Goal: Task Accomplishment & Management: Complete application form

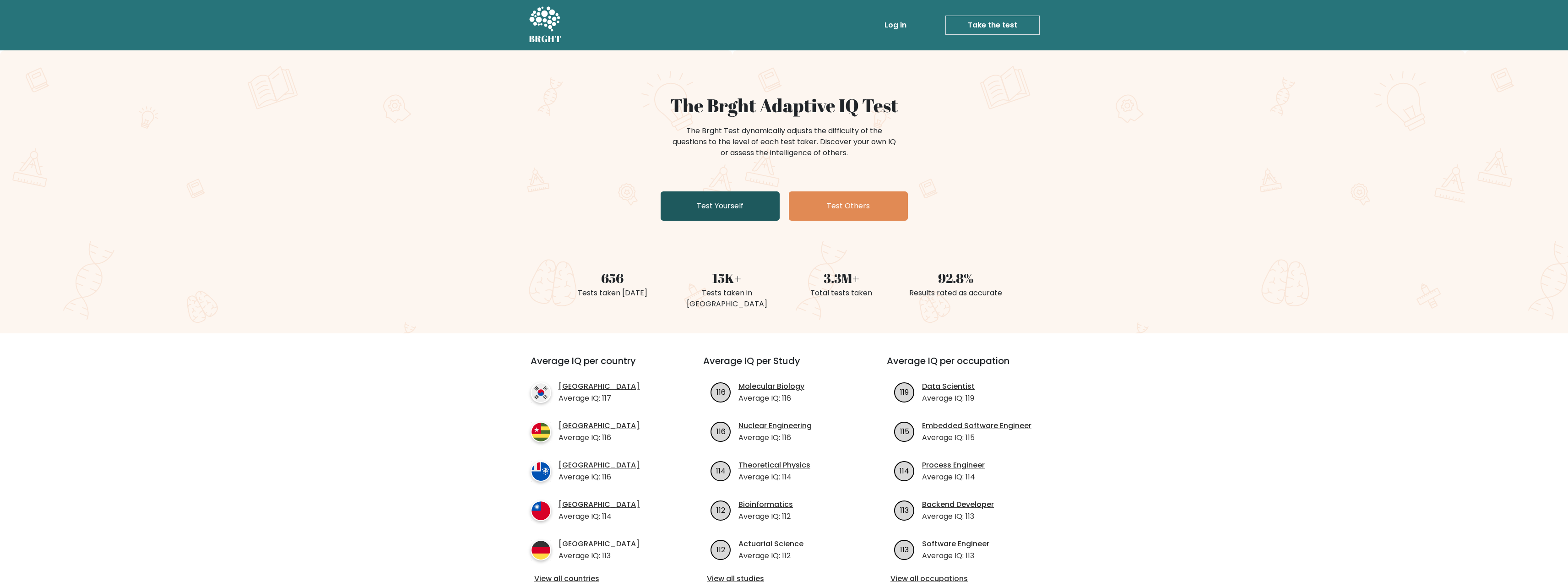
click at [692, 209] on link "Test Yourself" at bounding box center [720, 206] width 119 height 29
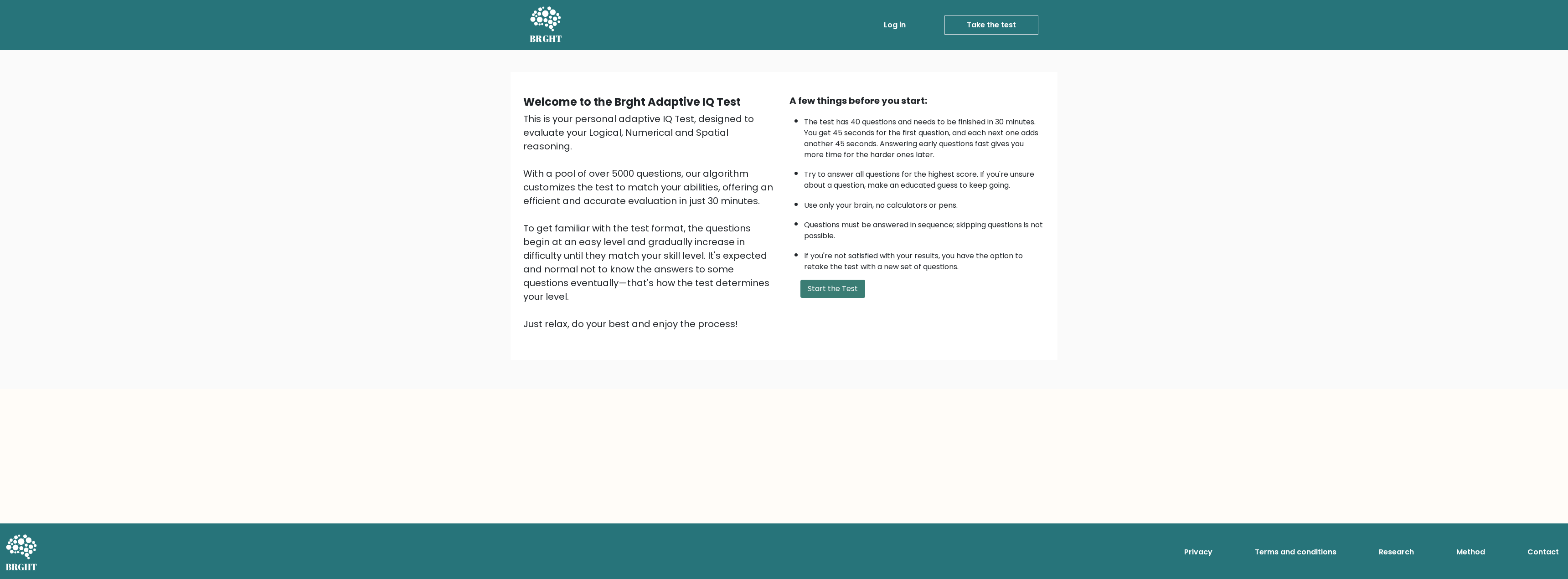
click at [822, 291] on button "Start the Test" at bounding box center [832, 288] width 65 height 18
click at [834, 290] on button "Start the Test" at bounding box center [832, 288] width 65 height 18
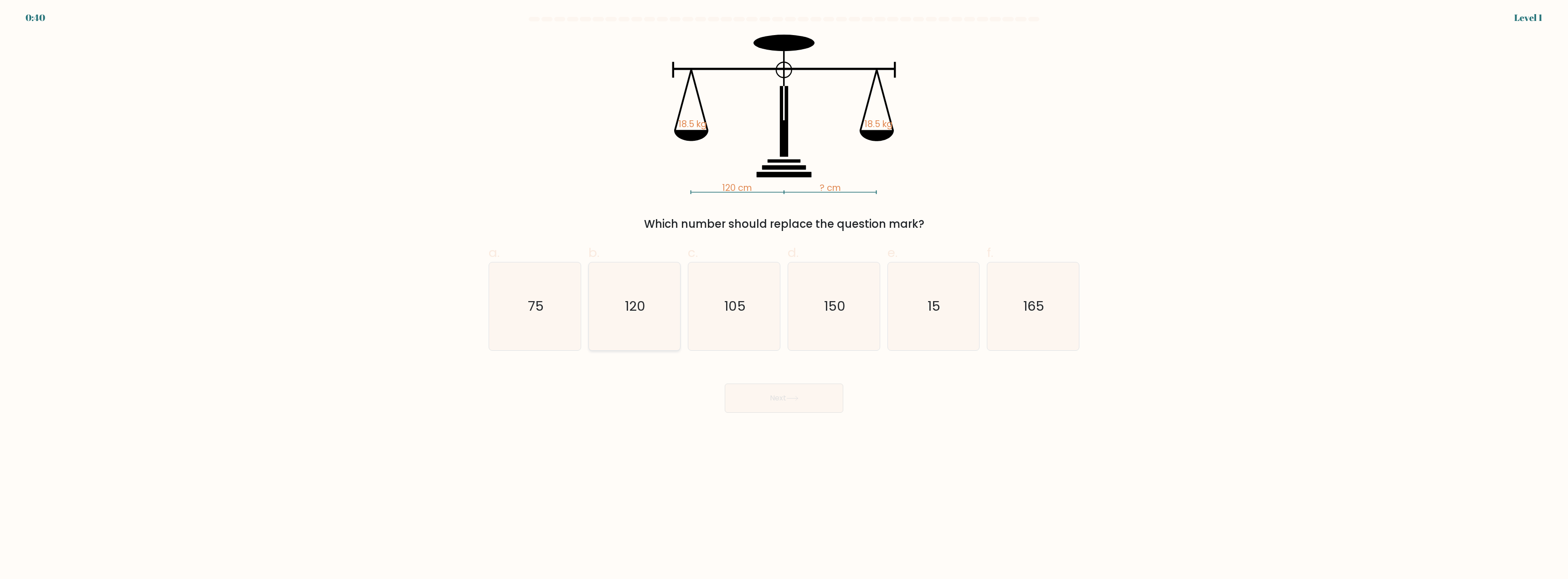
click at [651, 293] on icon "120" at bounding box center [635, 306] width 88 height 88
click at [784, 293] on input "b. 120" at bounding box center [784, 292] width 1 height 6
radio input "true"
click at [746, 391] on button "Next" at bounding box center [784, 398] width 119 height 29
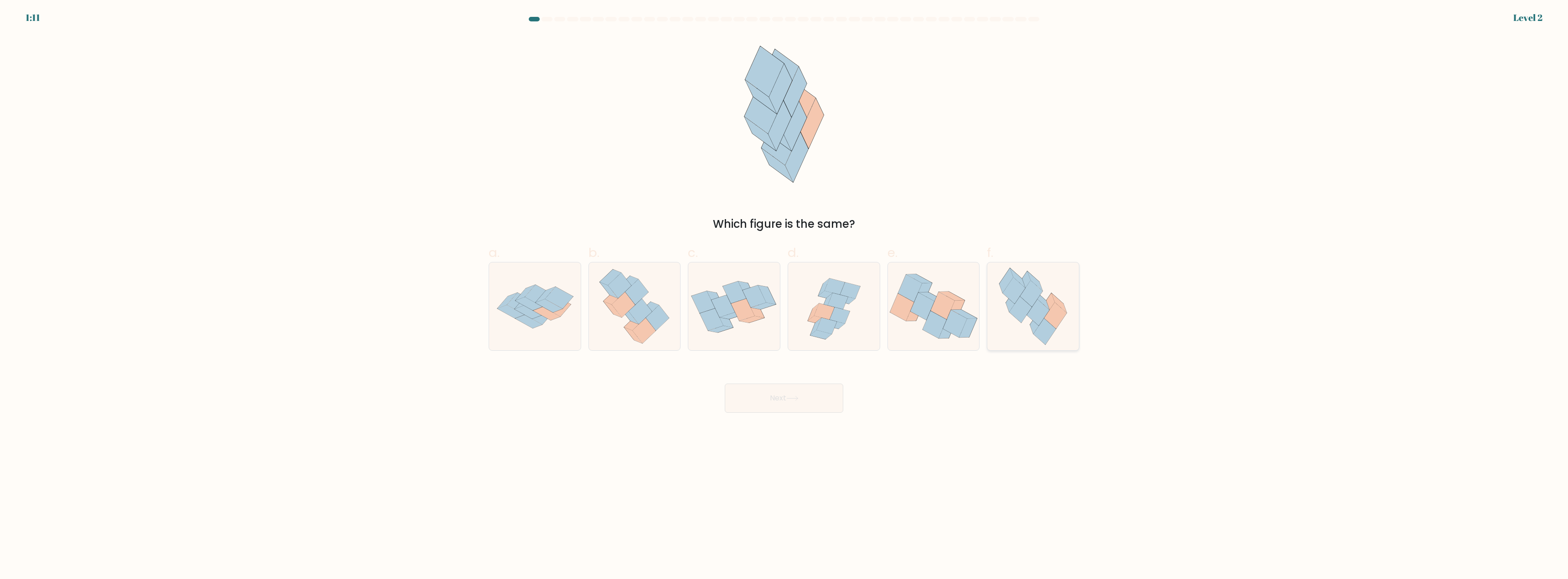
click at [1041, 301] on icon at bounding box center [1042, 299] width 15 height 19
click at [784, 295] on input "f." at bounding box center [784, 292] width 1 height 6
radio input "true"
click at [769, 403] on button "Next" at bounding box center [784, 398] width 119 height 29
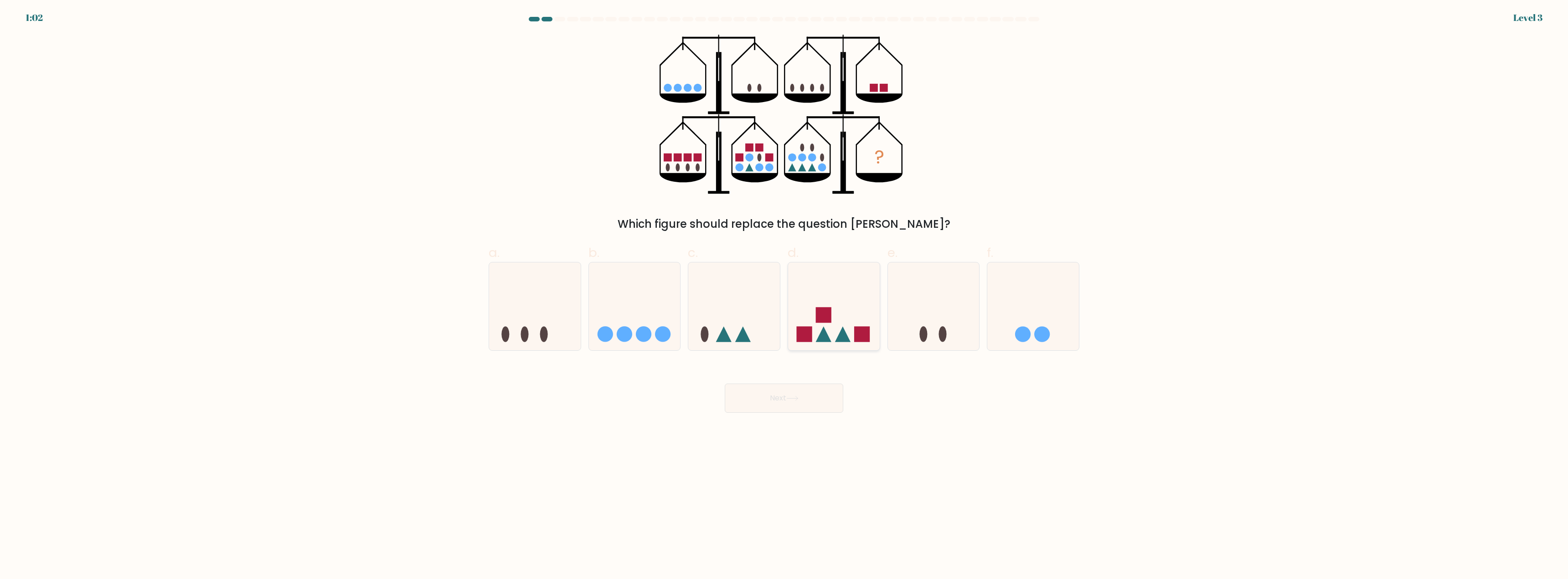
click at [845, 331] on icon at bounding box center [842, 333] width 15 height 15
click at [784, 295] on input "d." at bounding box center [784, 292] width 1 height 6
radio input "true"
click at [794, 392] on button "Next" at bounding box center [784, 398] width 119 height 29
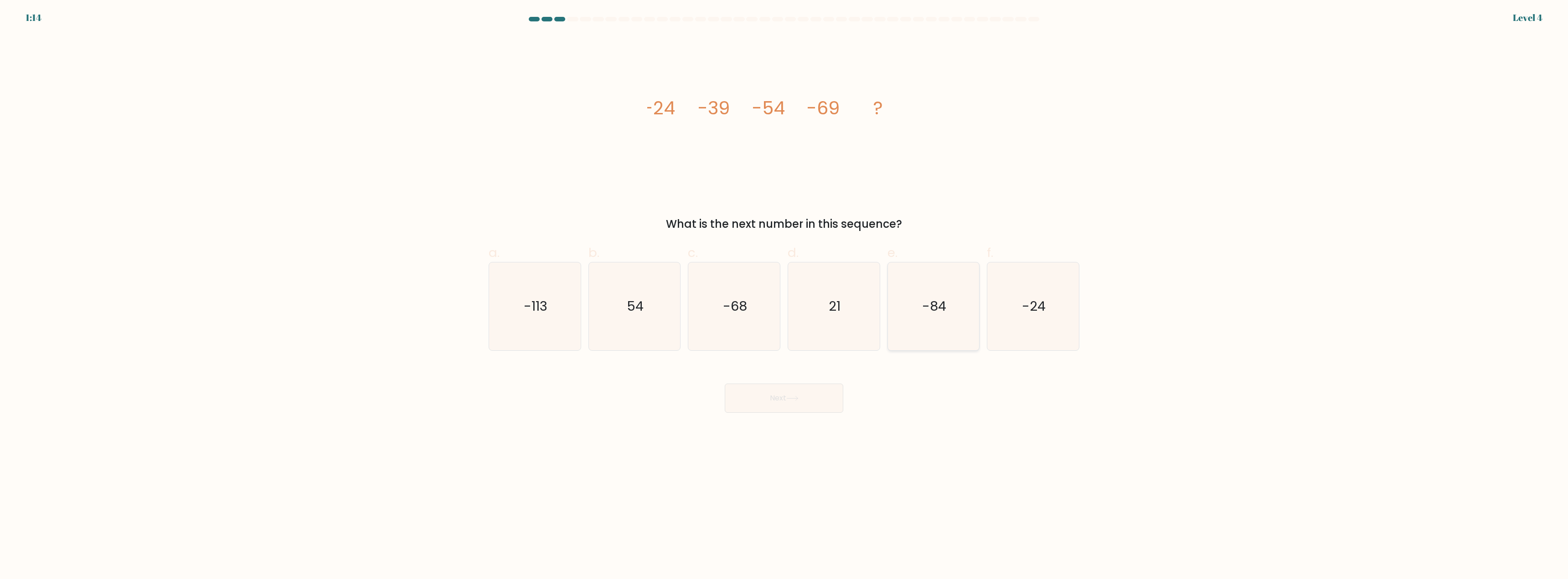
click at [901, 326] on icon "-84" at bounding box center [933, 306] width 88 height 88
click at [784, 295] on input "e. -84" at bounding box center [784, 292] width 1 height 6
radio input "true"
click at [777, 395] on button "Next" at bounding box center [784, 398] width 119 height 29
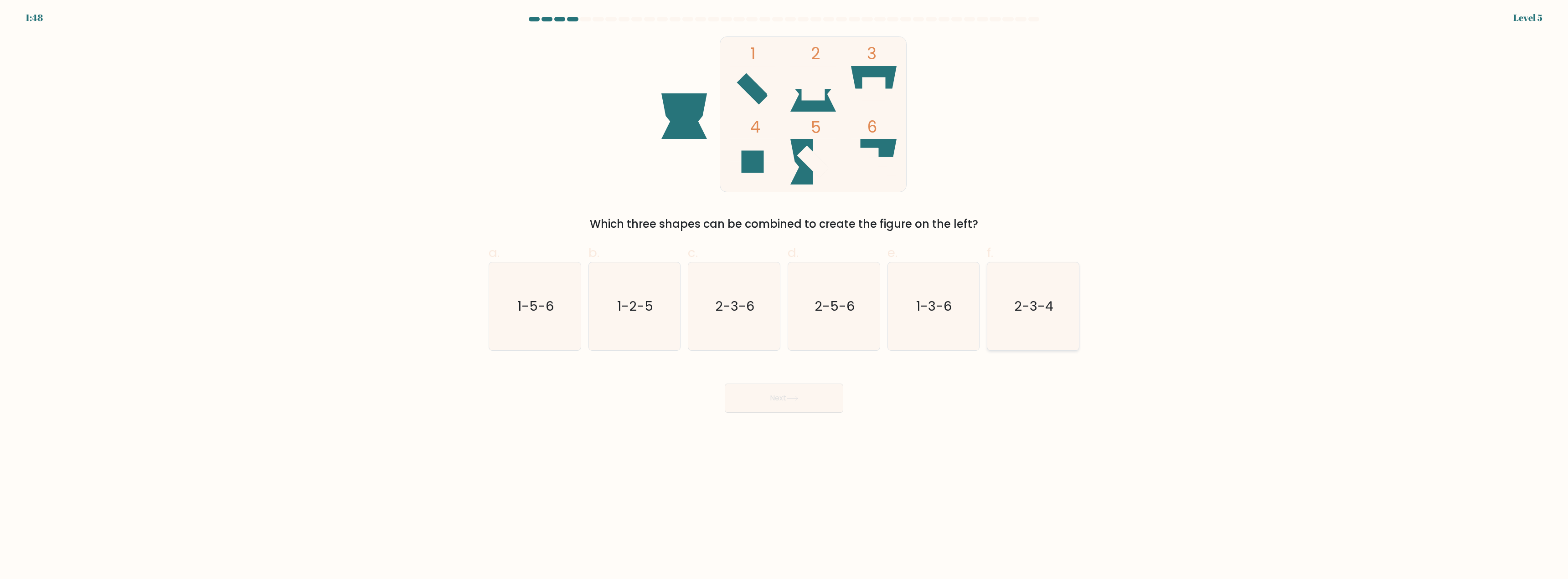
click at [1005, 321] on icon "2-3-4" at bounding box center [1033, 306] width 88 height 88
click at [784, 295] on input "f. 2-3-4" at bounding box center [784, 292] width 1 height 6
radio input "true"
click at [798, 402] on button "Next" at bounding box center [784, 398] width 119 height 29
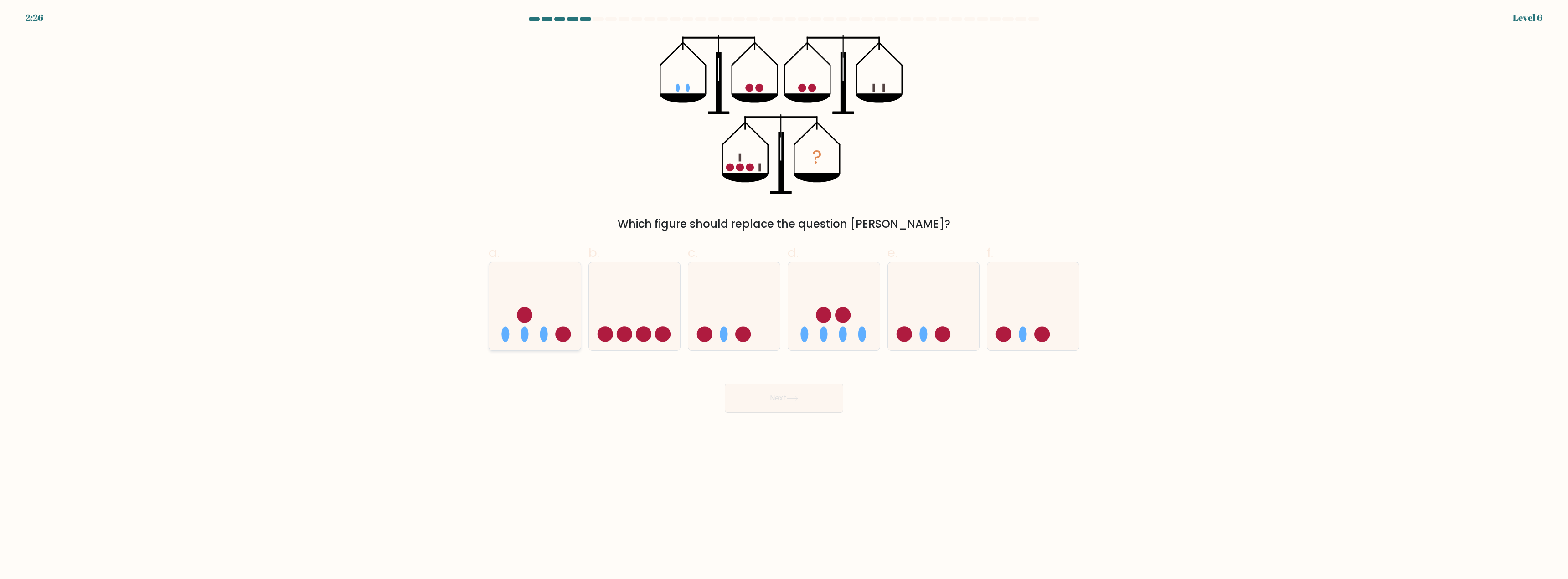
click at [554, 307] on icon at bounding box center [535, 307] width 92 height 76
click at [784, 295] on input "a." at bounding box center [784, 292] width 1 height 6
radio input "true"
click at [802, 407] on button "Next" at bounding box center [784, 398] width 119 height 29
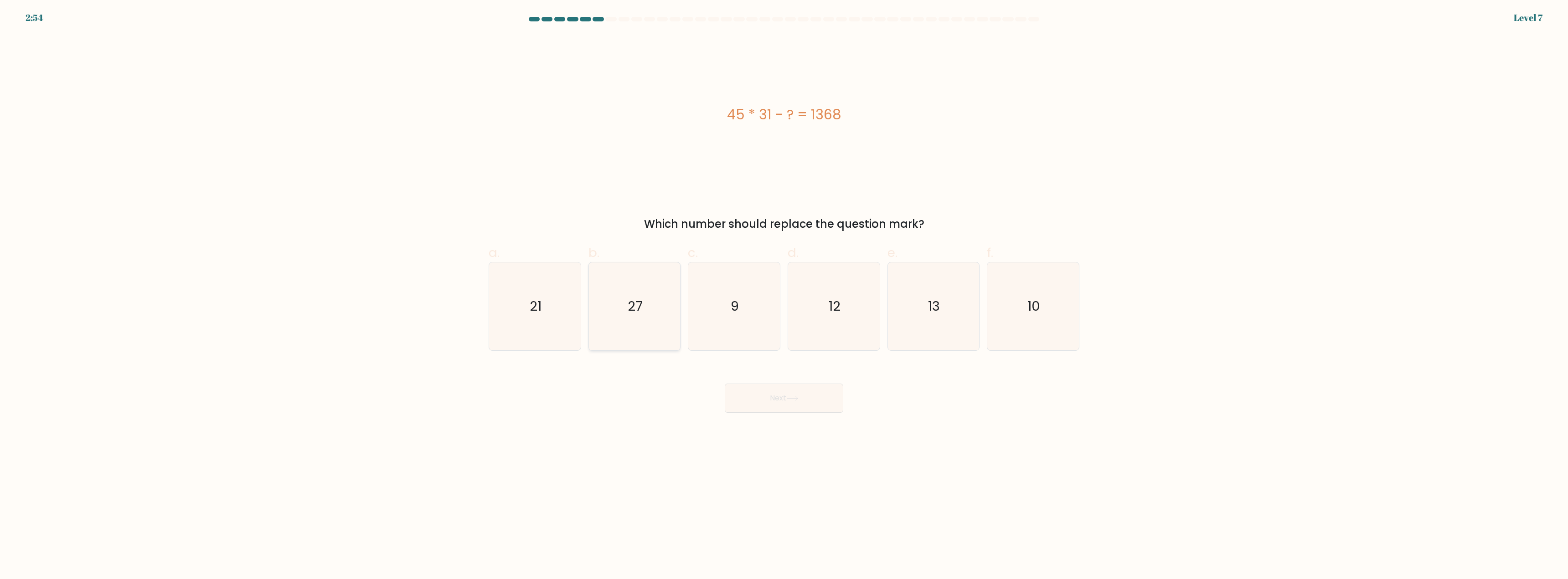
click at [667, 318] on icon "27" at bounding box center [635, 306] width 88 height 88
click at [784, 295] on input "b. 27" at bounding box center [784, 292] width 1 height 6
radio input "true"
click at [764, 393] on button "Next" at bounding box center [784, 398] width 119 height 29
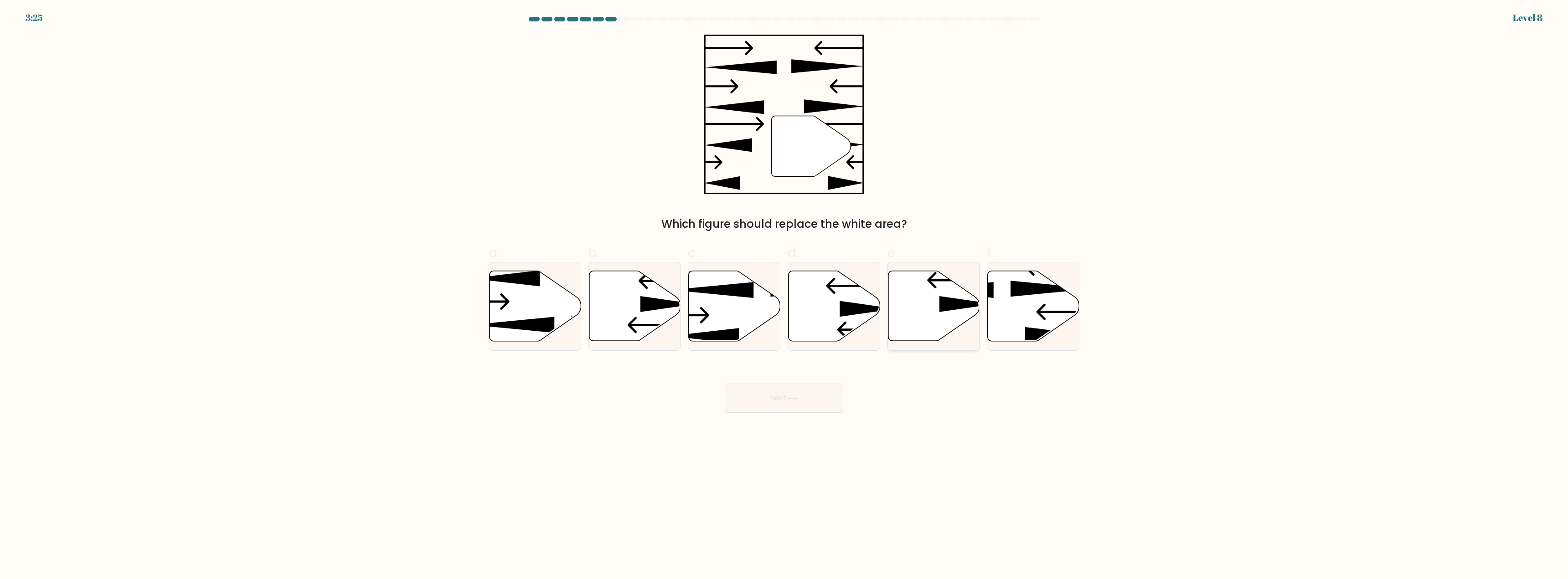
click at [915, 308] on icon at bounding box center [934, 305] width 92 height 70
click at [784, 295] on input "e." at bounding box center [784, 292] width 1 height 6
radio input "true"
click at [806, 395] on button "Next" at bounding box center [784, 398] width 119 height 29
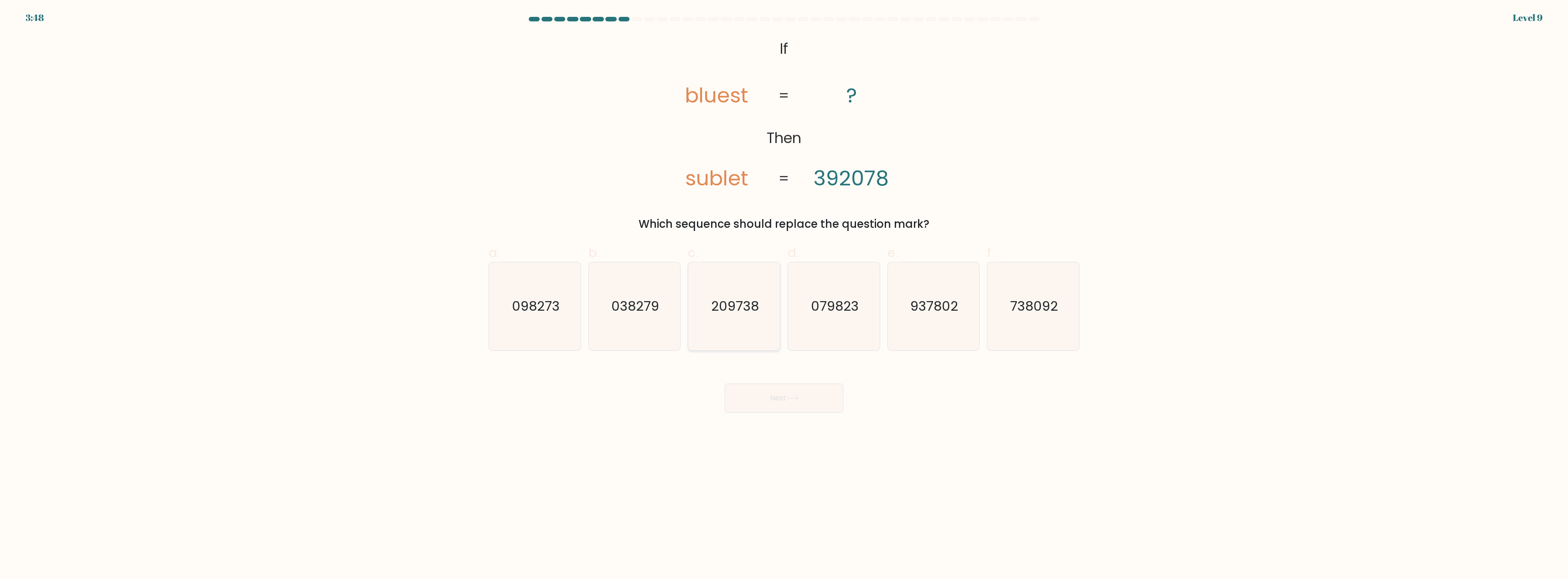
click at [729, 313] on text "209738" at bounding box center [735, 306] width 48 height 18
click at [784, 295] on input "c. 209738" at bounding box center [784, 292] width 1 height 6
radio input "true"
click at [748, 388] on button "Next" at bounding box center [784, 398] width 119 height 29
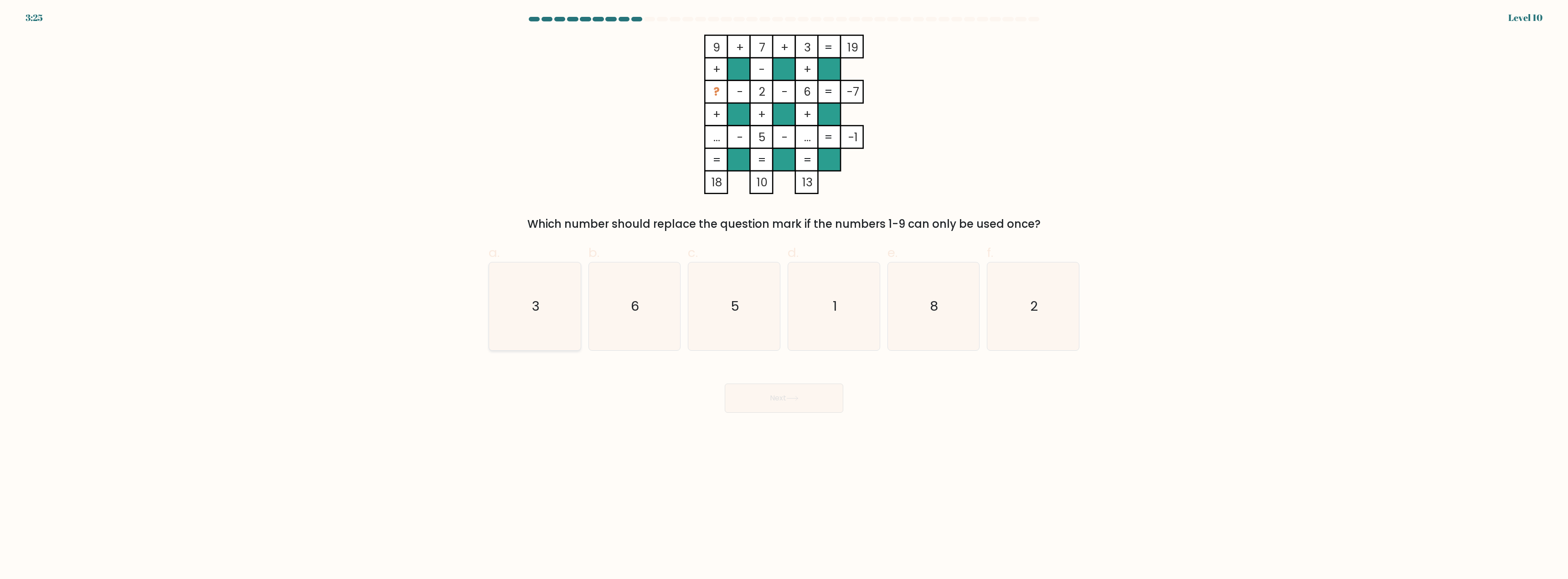
click at [535, 293] on icon "3" at bounding box center [535, 306] width 88 height 88
click at [784, 293] on input "a. 3" at bounding box center [784, 292] width 1 height 6
radio input "true"
click at [746, 391] on button "Next" at bounding box center [784, 398] width 119 height 29
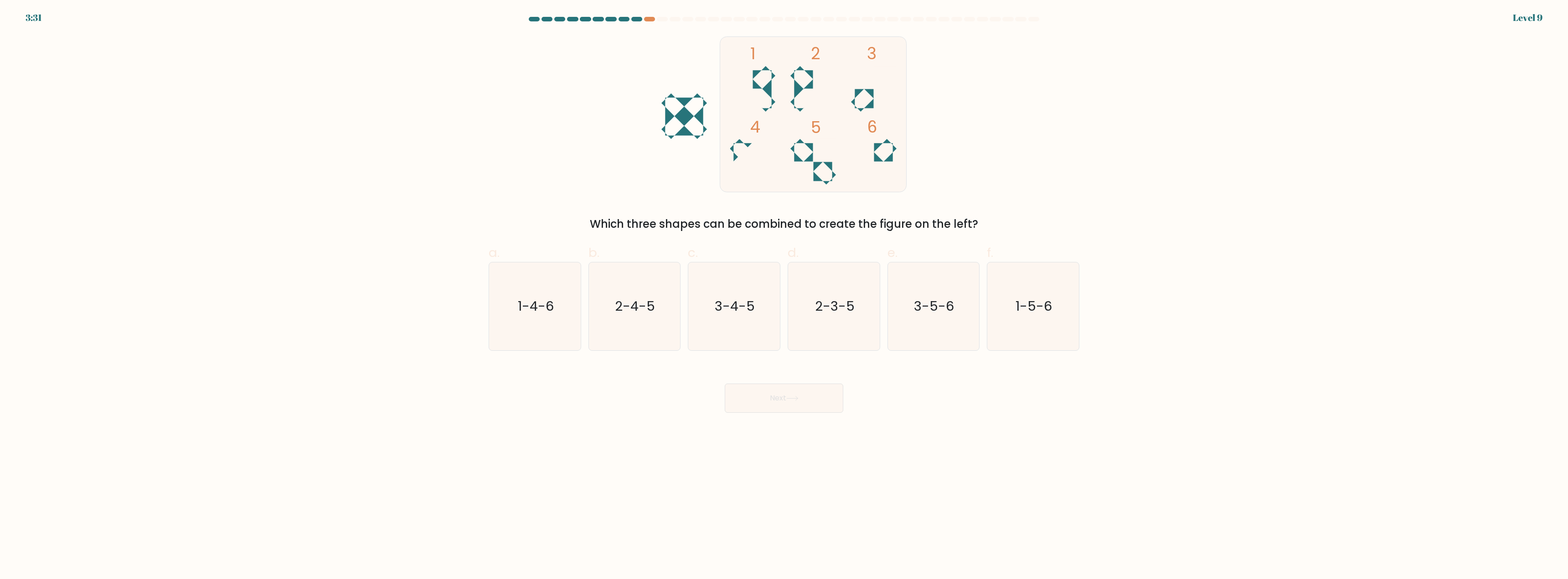
click at [816, 159] on rect at bounding box center [824, 150] width 23 height 23
click at [946, 307] on text "3-5-6" at bounding box center [934, 306] width 40 height 18
click at [784, 295] on input "e. 3-5-6" at bounding box center [784, 292] width 1 height 6
radio input "true"
click at [799, 392] on button "Next" at bounding box center [784, 398] width 119 height 29
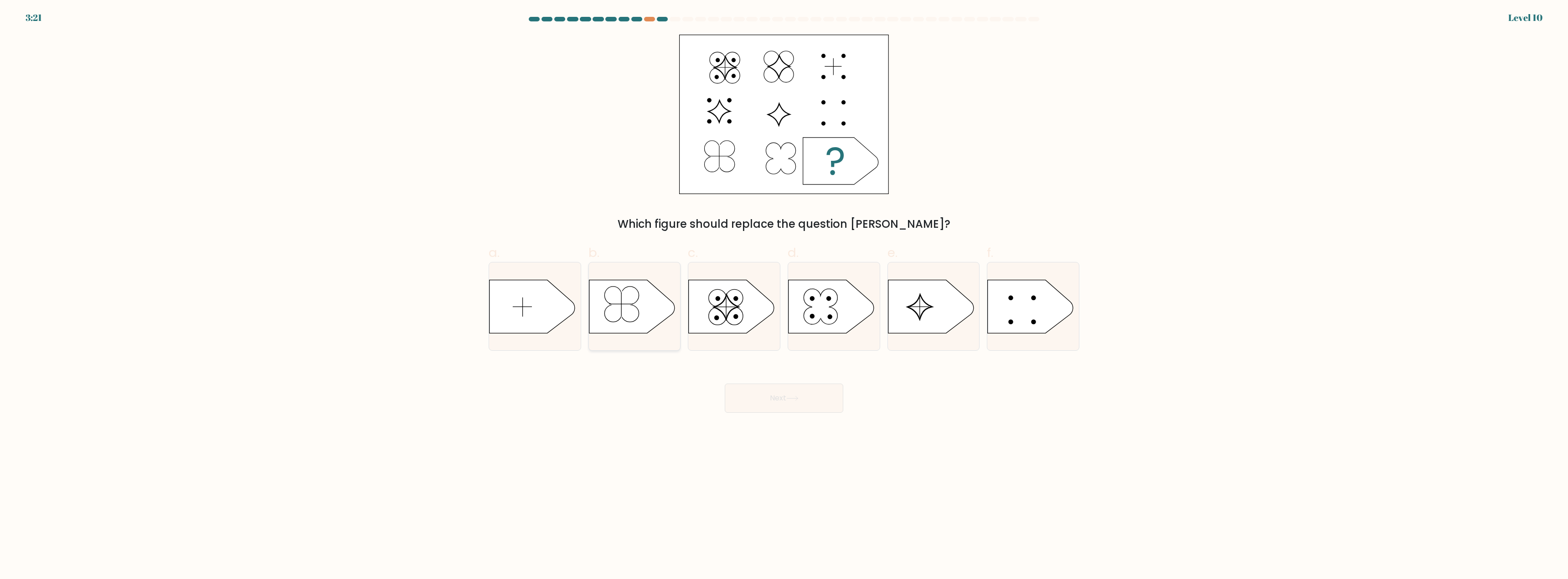
click at [621, 313] on icon at bounding box center [622, 303] width 24 height 29
click at [784, 295] on input "b." at bounding box center [784, 292] width 1 height 6
radio input "true"
click at [757, 395] on button "Next" at bounding box center [784, 398] width 119 height 29
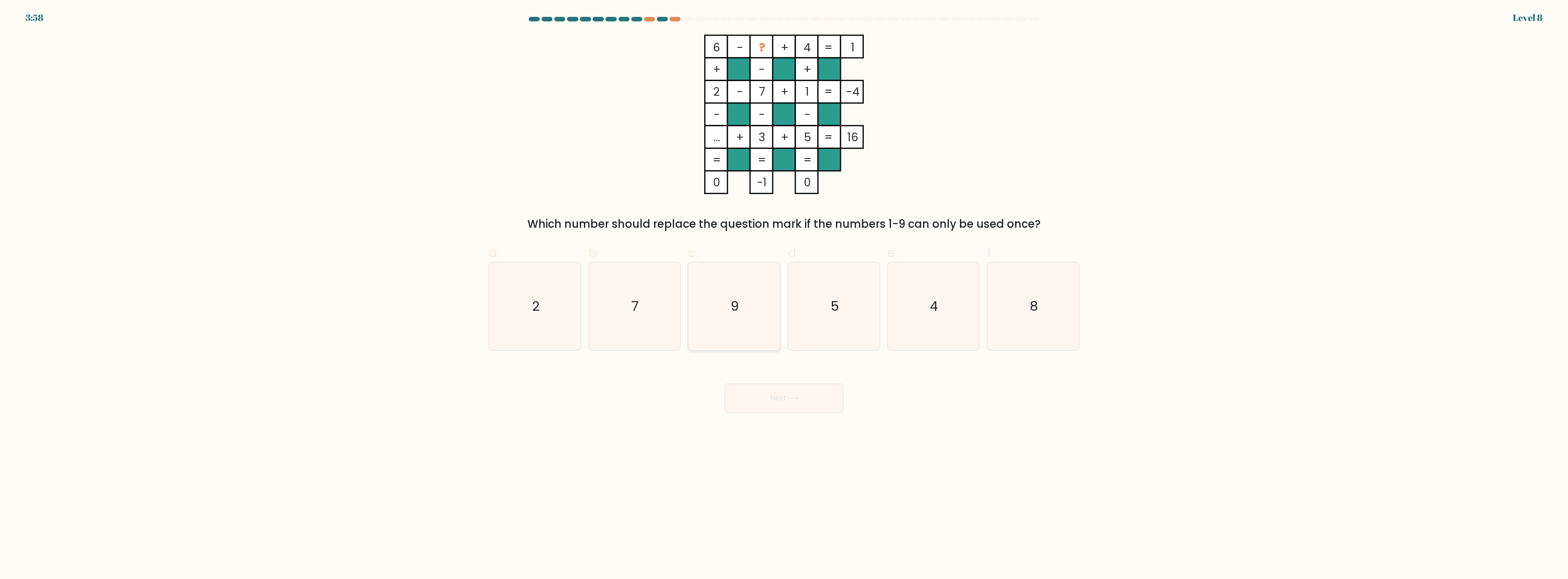
click at [736, 293] on icon "9" at bounding box center [734, 306] width 88 height 88
click at [784, 293] on input "c. 9" at bounding box center [784, 292] width 1 height 6
radio input "true"
click at [752, 403] on button "Next" at bounding box center [784, 398] width 119 height 29
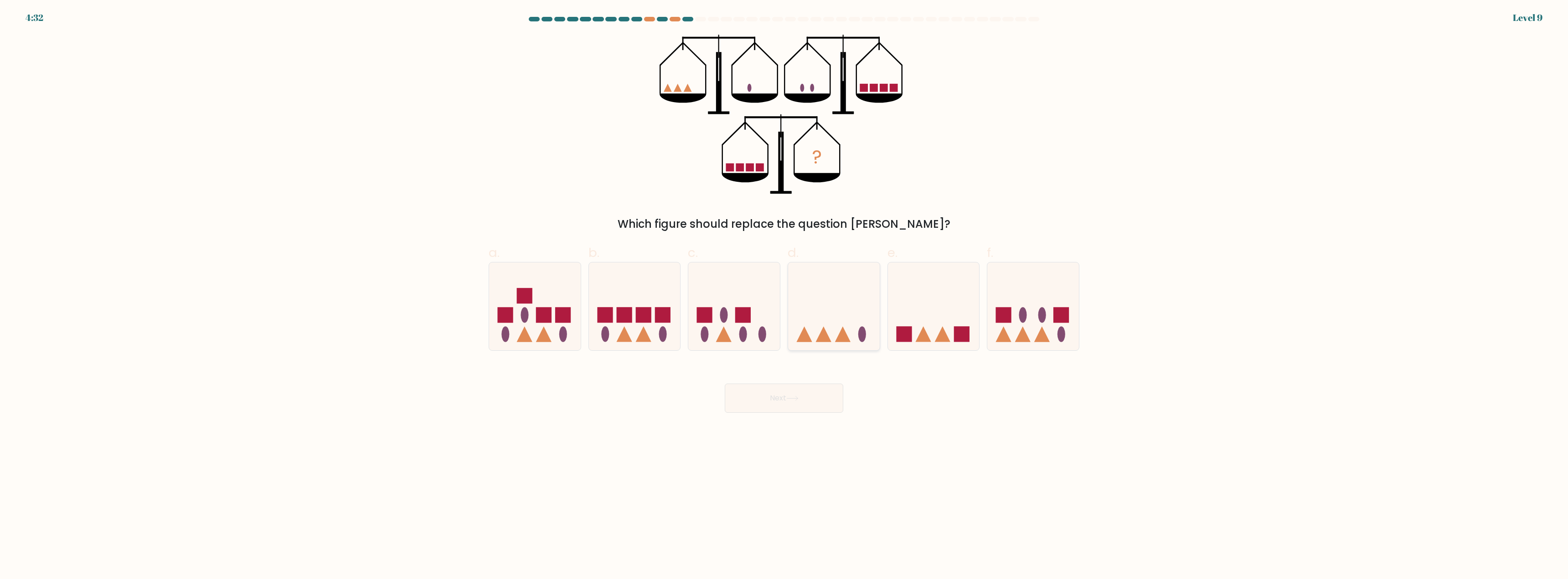
click at [847, 323] on icon at bounding box center [834, 307] width 92 height 76
click at [784, 295] on input "d." at bounding box center [784, 292] width 1 height 6
radio input "true"
click at [809, 391] on button "Next" at bounding box center [784, 398] width 119 height 29
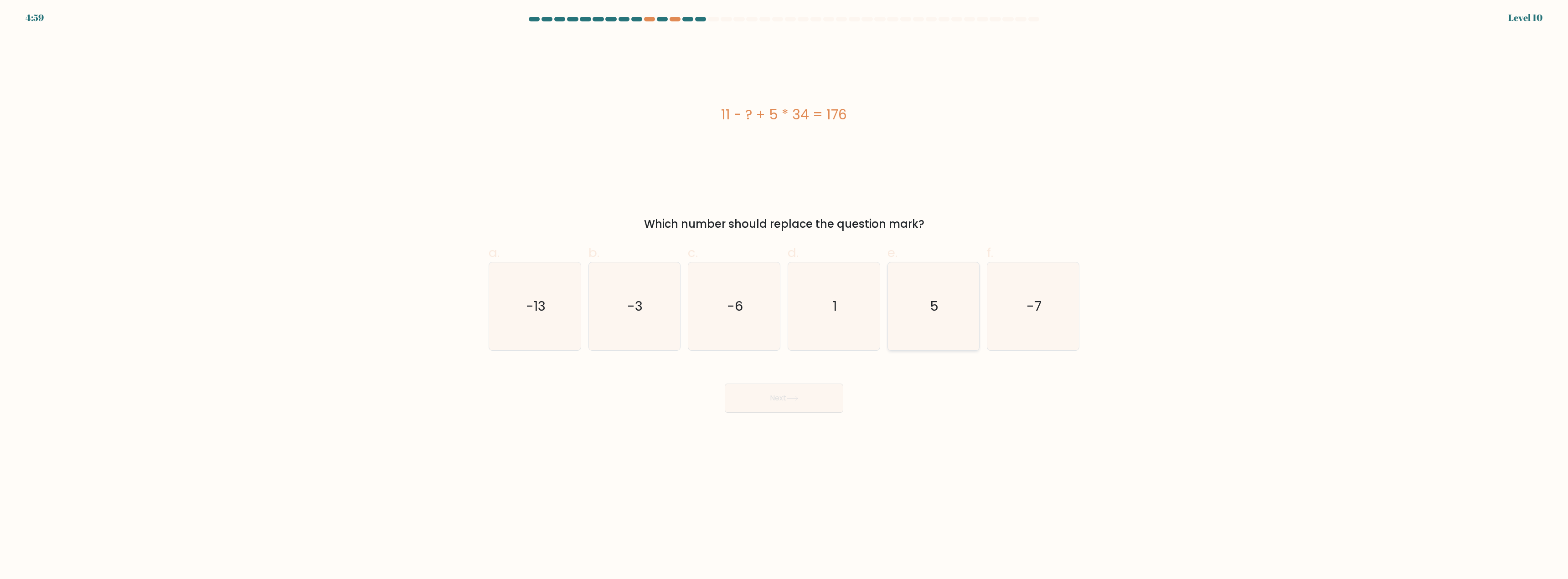
click at [943, 315] on icon "5" at bounding box center [933, 306] width 88 height 88
click at [784, 295] on input "e. 5" at bounding box center [784, 292] width 1 height 6
radio input "true"
click at [797, 407] on button "Next" at bounding box center [784, 398] width 119 height 29
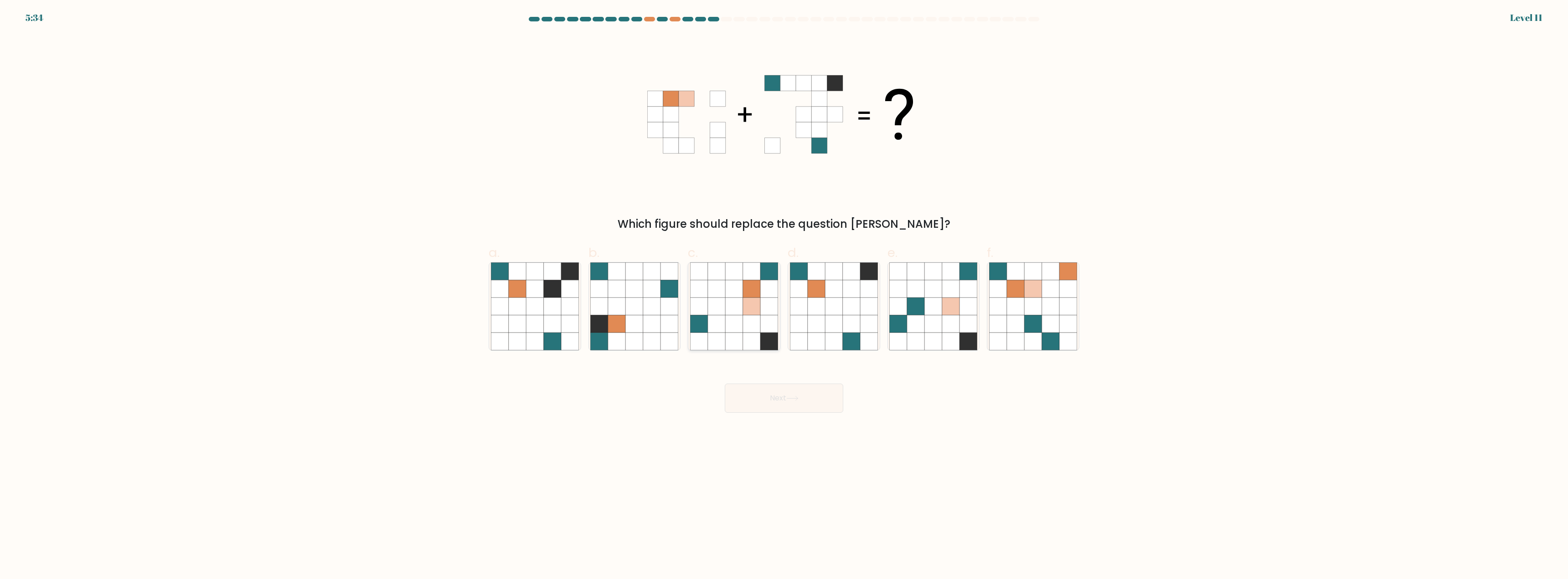
click at [733, 305] on icon at bounding box center [734, 307] width 17 height 17
click at [784, 295] on input "c." at bounding box center [784, 292] width 1 height 6
radio input "true"
click at [760, 387] on button "Next" at bounding box center [784, 398] width 119 height 29
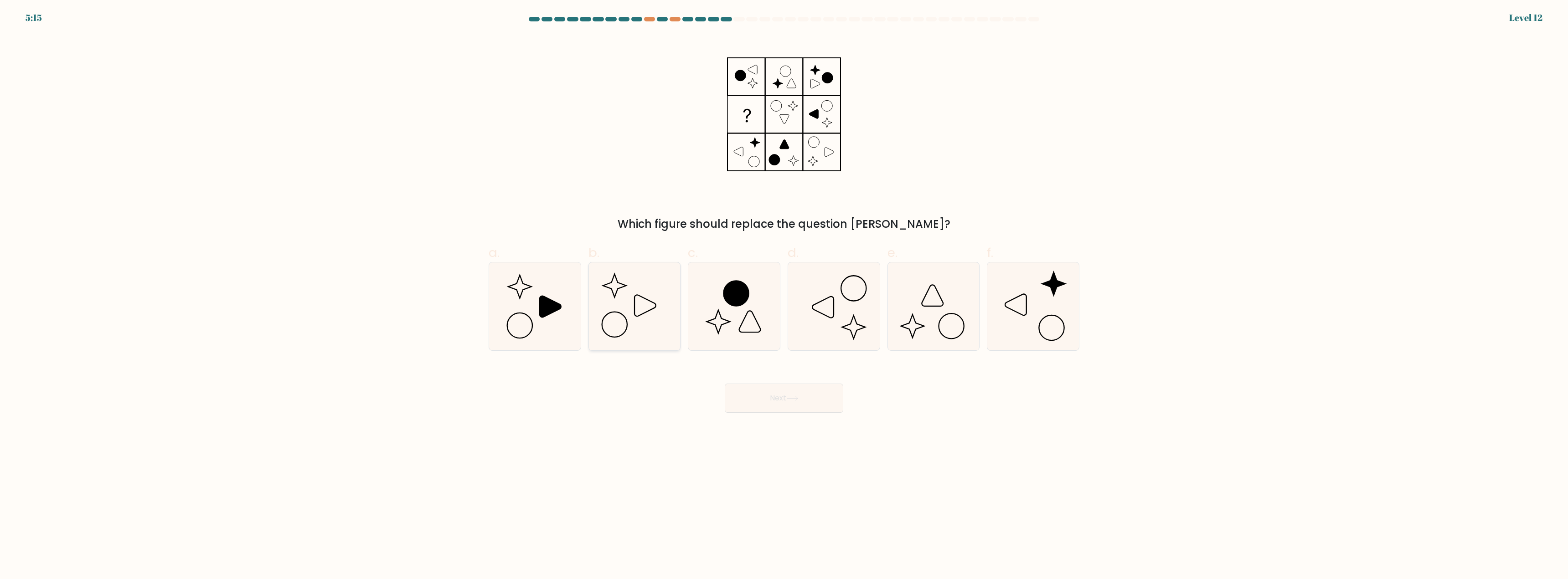
click at [608, 322] on icon at bounding box center [635, 306] width 88 height 88
click at [784, 295] on input "b." at bounding box center [784, 292] width 1 height 6
radio input "true"
click at [751, 401] on button "Next" at bounding box center [784, 398] width 119 height 29
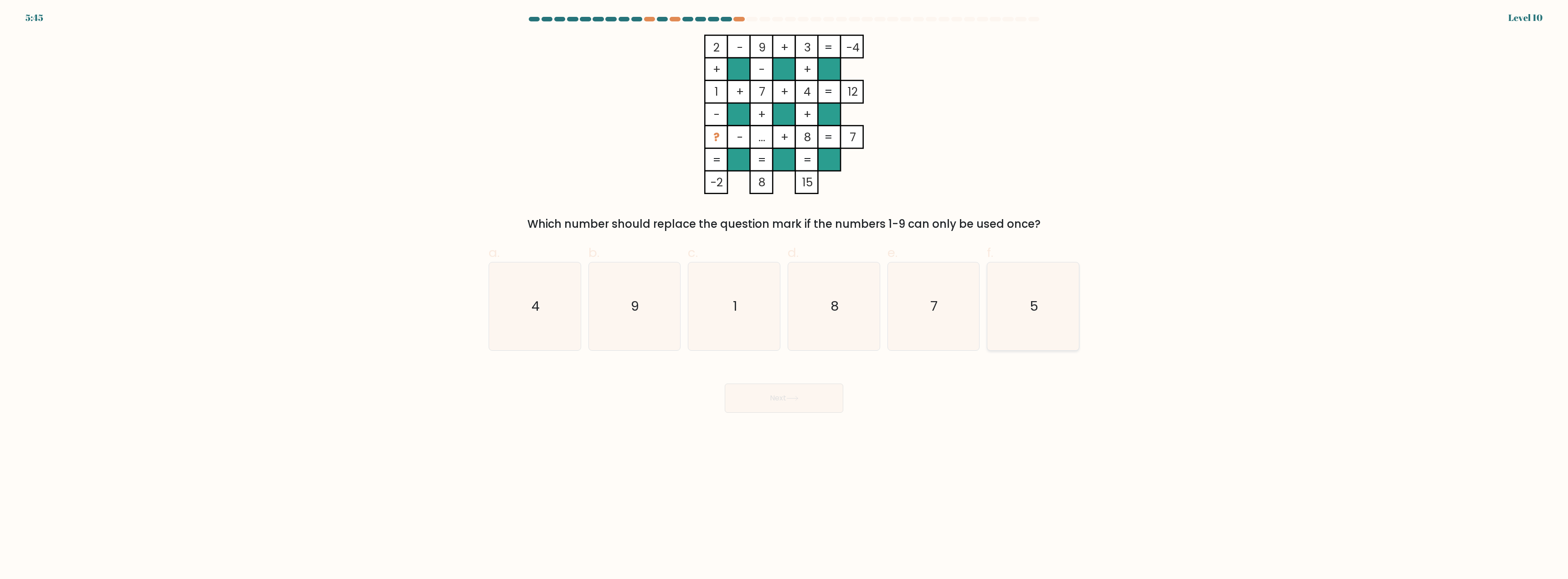
click at [1014, 319] on icon "5" at bounding box center [1033, 306] width 88 height 88
click at [784, 295] on input "f. 5" at bounding box center [784, 292] width 1 height 6
radio input "true"
click at [777, 400] on button "Next" at bounding box center [784, 398] width 119 height 29
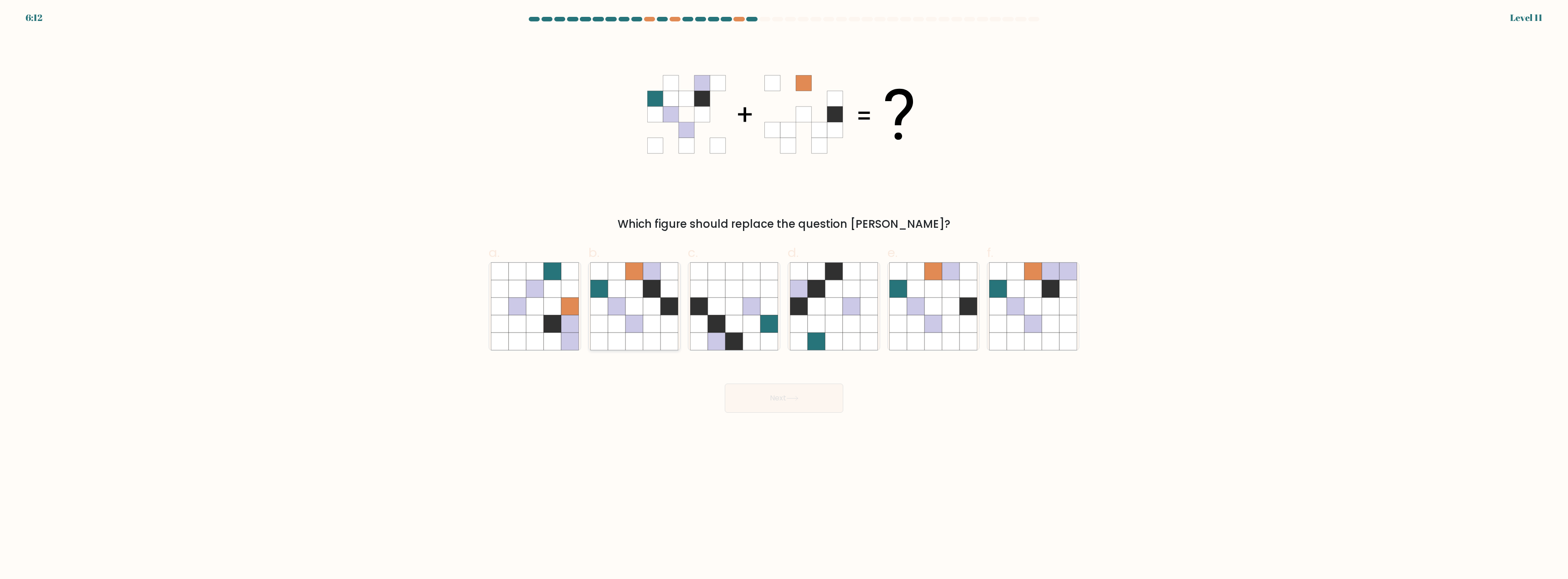
click at [634, 319] on icon at bounding box center [635, 324] width 17 height 17
click at [784, 295] on input "b." at bounding box center [784, 292] width 1 height 6
radio input "true"
click at [752, 394] on button "Next" at bounding box center [784, 398] width 119 height 29
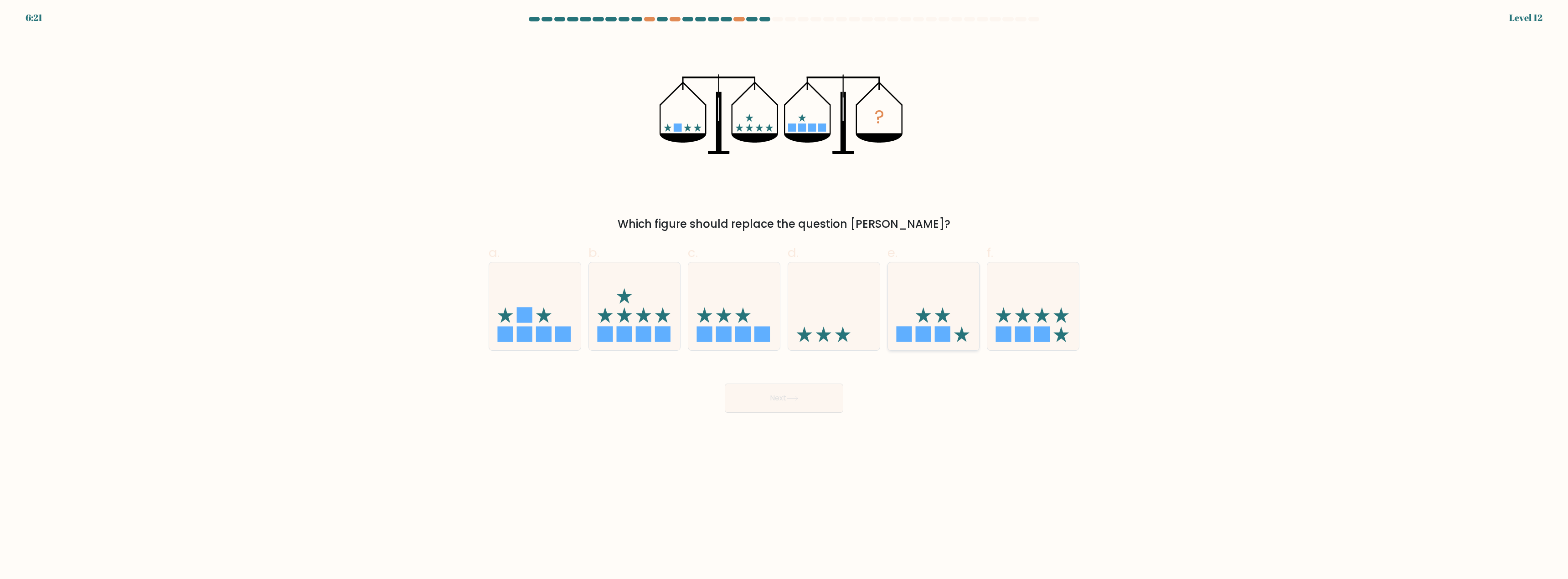
click at [923, 321] on icon at bounding box center [934, 307] width 92 height 76
click at [784, 295] on input "e." at bounding box center [784, 292] width 1 height 6
radio input "true"
click at [812, 395] on button "Next" at bounding box center [784, 398] width 119 height 29
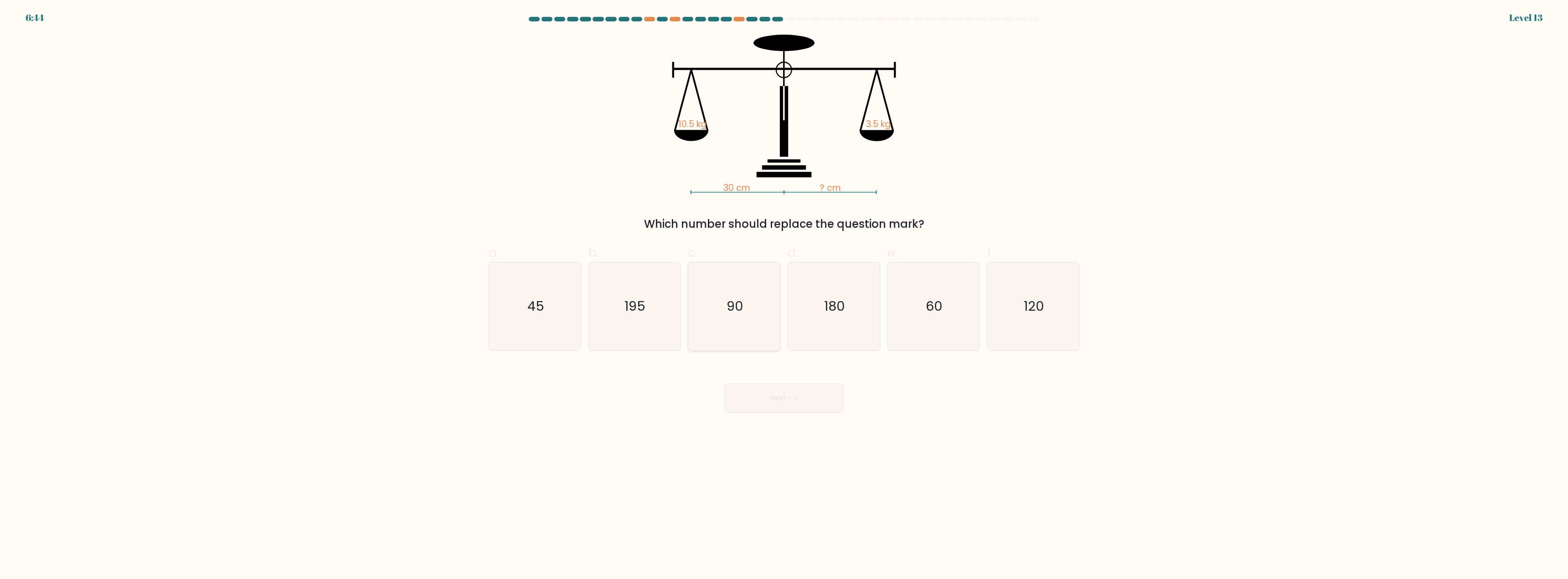
click at [744, 323] on icon "90" at bounding box center [734, 306] width 88 height 88
click at [784, 295] on input "c. 90" at bounding box center [784, 292] width 1 height 6
radio input "true"
click at [769, 396] on button "Next" at bounding box center [784, 398] width 119 height 29
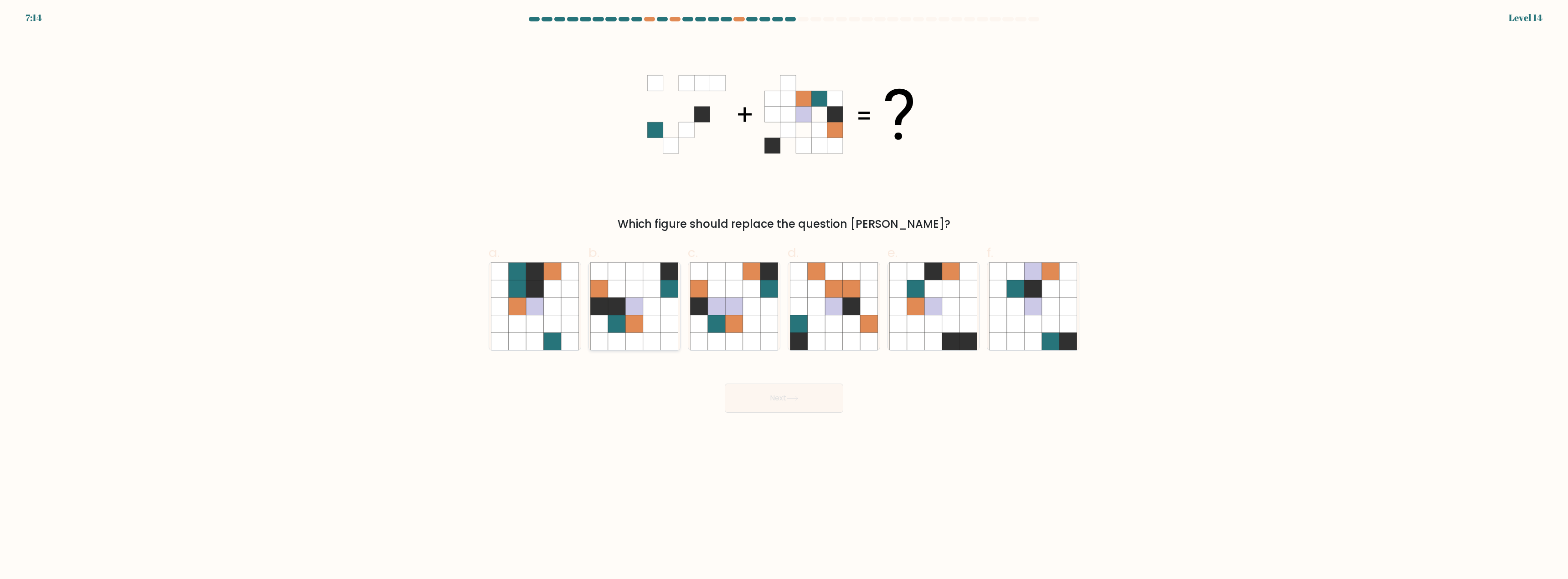
click at [627, 309] on icon at bounding box center [635, 307] width 17 height 17
click at [784, 295] on input "b." at bounding box center [784, 292] width 1 height 6
radio input "true"
click at [771, 397] on button "Next" at bounding box center [784, 398] width 119 height 29
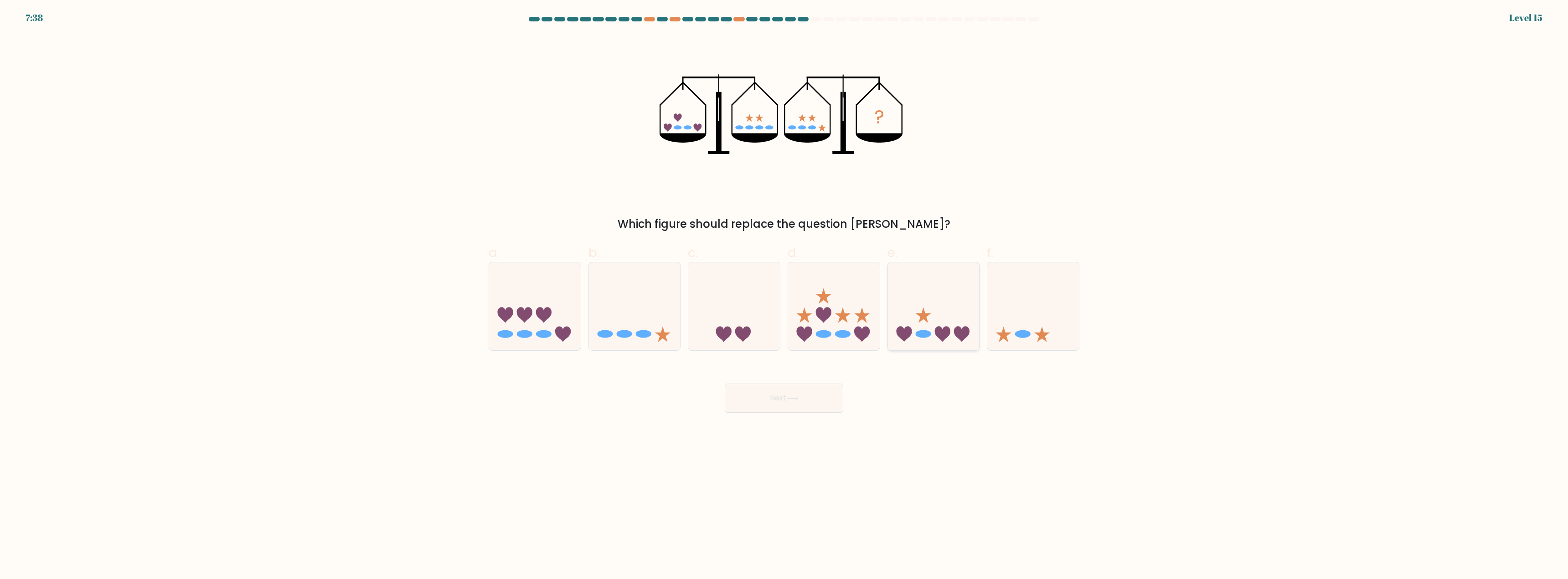
click at [947, 331] on icon at bounding box center [942, 333] width 15 height 15
click at [784, 295] on input "e." at bounding box center [784, 292] width 1 height 6
radio input "true"
click at [773, 407] on button "Next" at bounding box center [784, 398] width 119 height 29
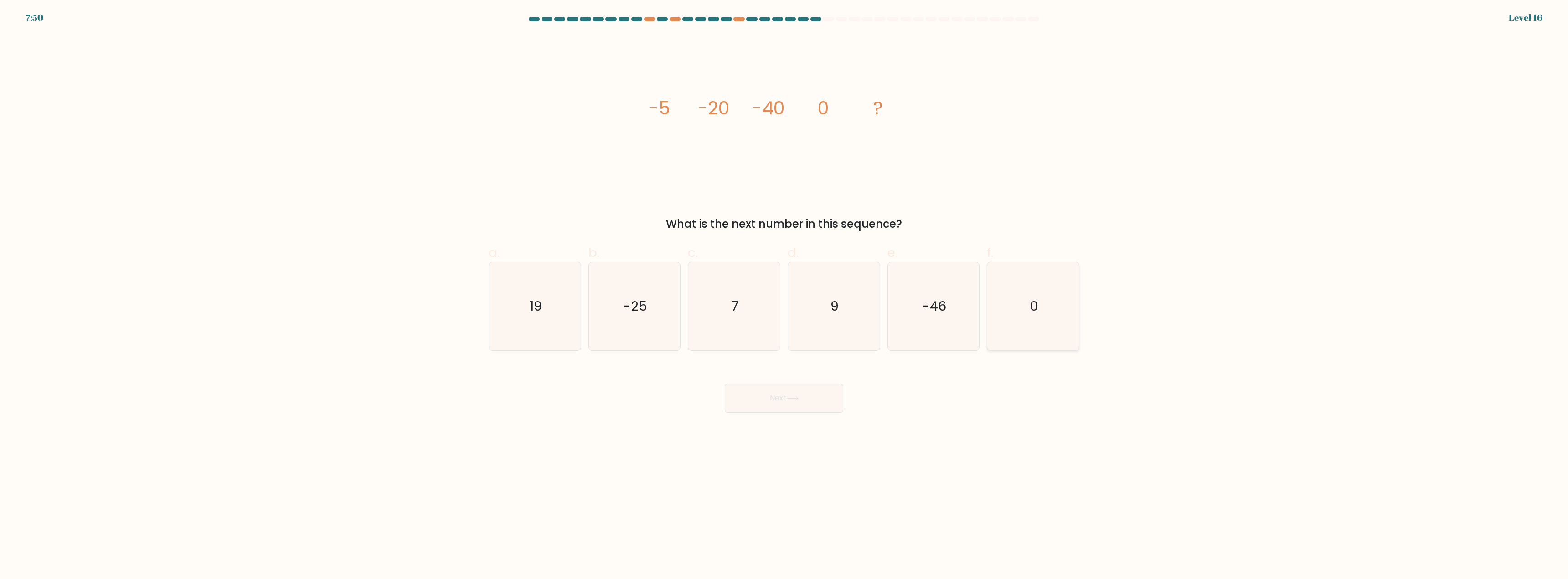
click at [1053, 323] on icon "0" at bounding box center [1033, 306] width 88 height 88
click at [784, 295] on input "f. 0" at bounding box center [784, 292] width 1 height 6
radio input "true"
click at [796, 404] on button "Next" at bounding box center [784, 398] width 119 height 29
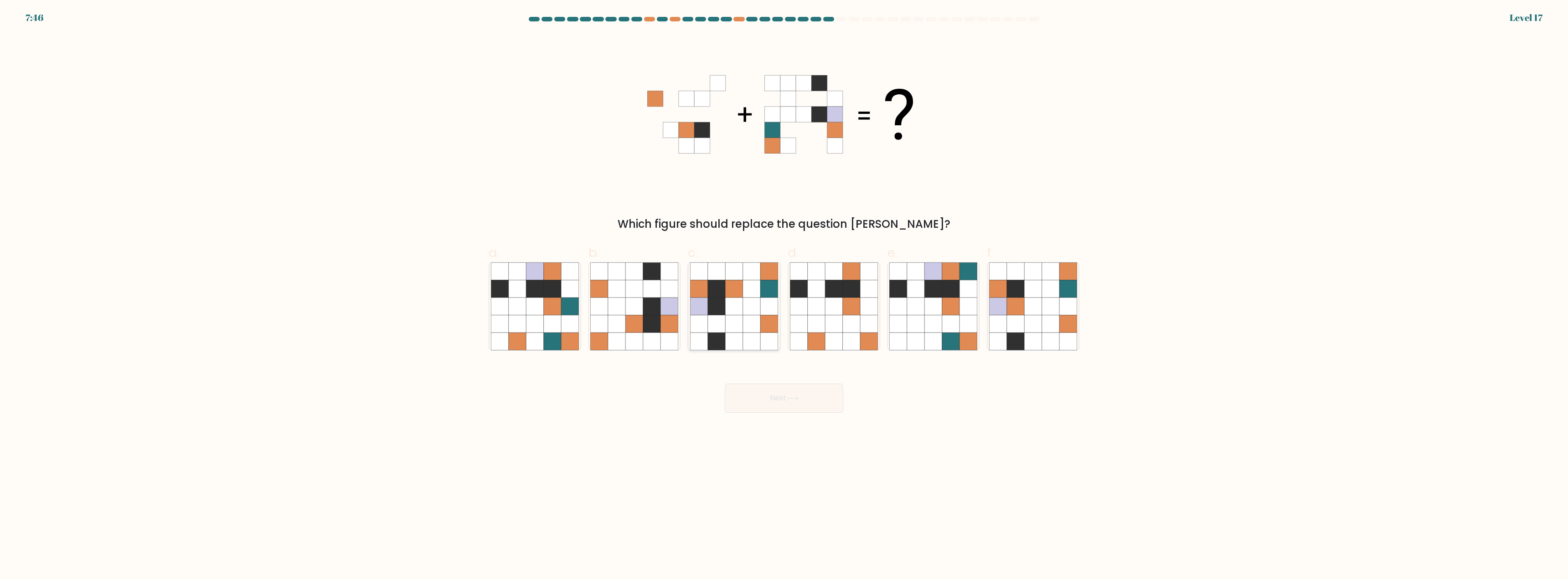
click at [736, 314] on icon at bounding box center [734, 307] width 17 height 17
click at [784, 295] on input "c." at bounding box center [784, 292] width 1 height 6
radio input "true"
click at [751, 395] on button "Next" at bounding box center [784, 398] width 119 height 29
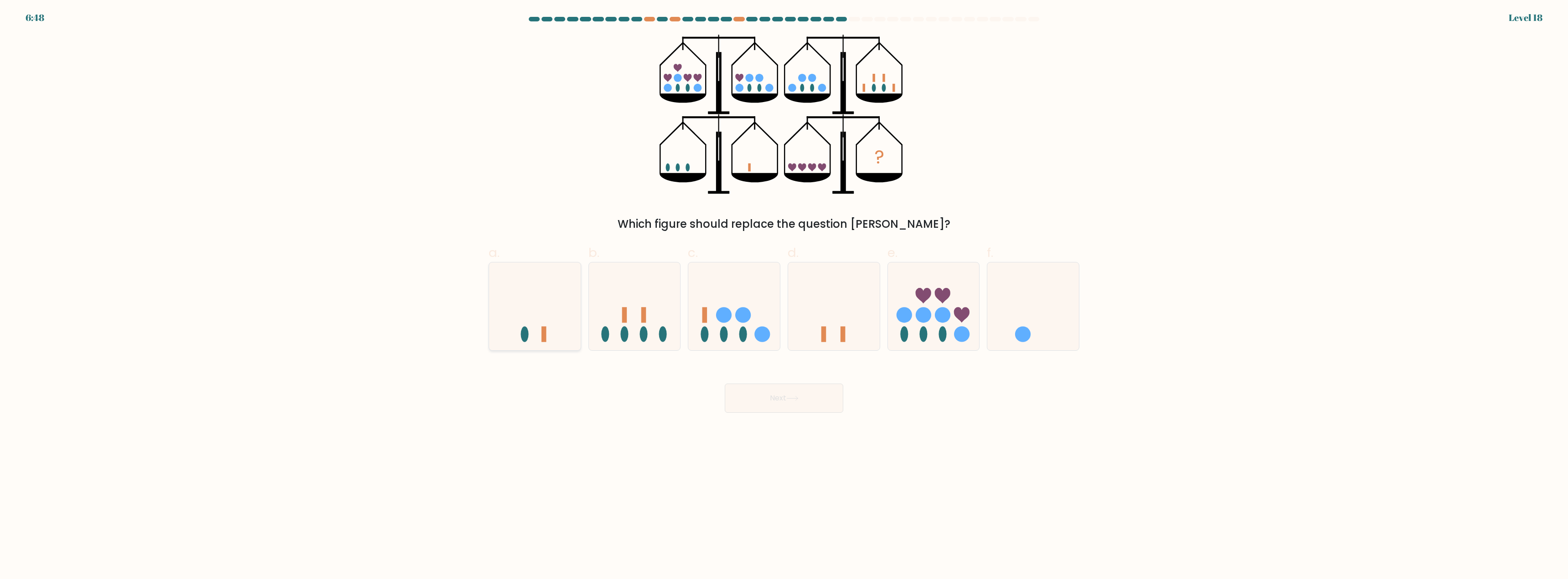
click at [552, 311] on icon at bounding box center [535, 307] width 92 height 76
click at [784, 295] on input "a." at bounding box center [784, 292] width 1 height 6
radio input "true"
click at [761, 404] on button "Next" at bounding box center [784, 398] width 119 height 29
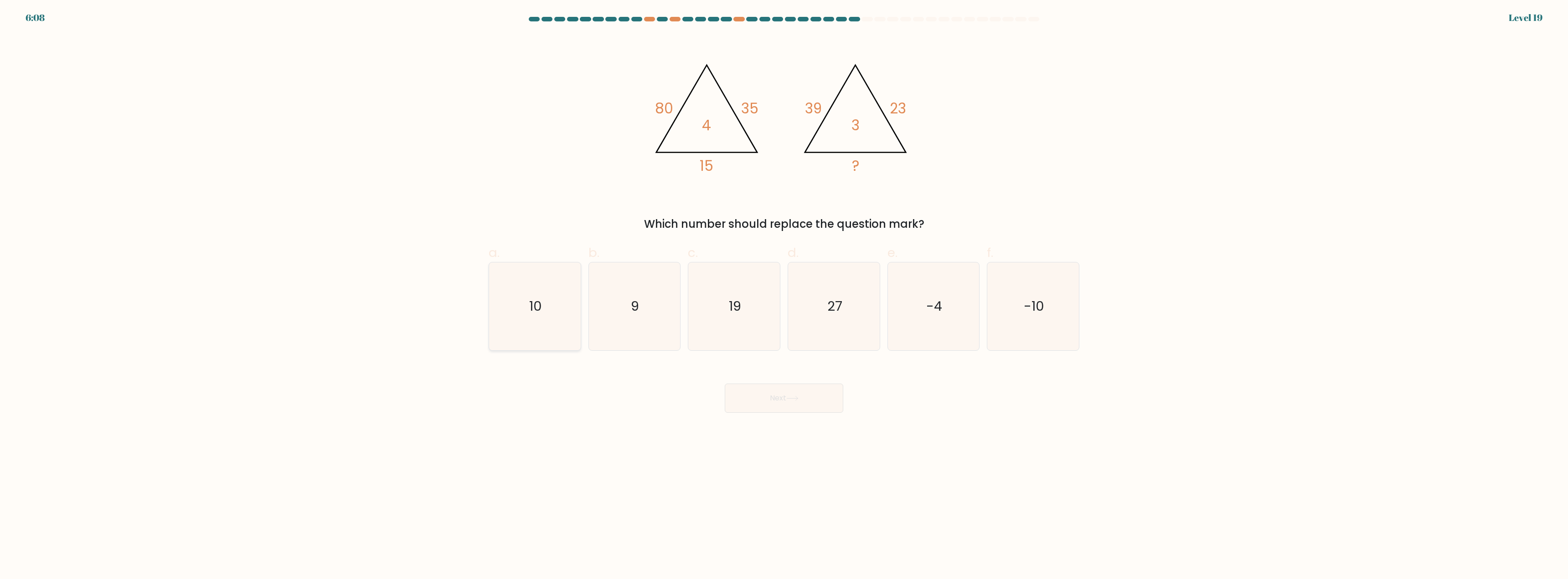
click at [548, 304] on icon "10" at bounding box center [535, 306] width 88 height 88
click at [784, 295] on input "a. 10" at bounding box center [784, 292] width 1 height 6
radio input "true"
click at [767, 400] on button "Next" at bounding box center [784, 398] width 119 height 29
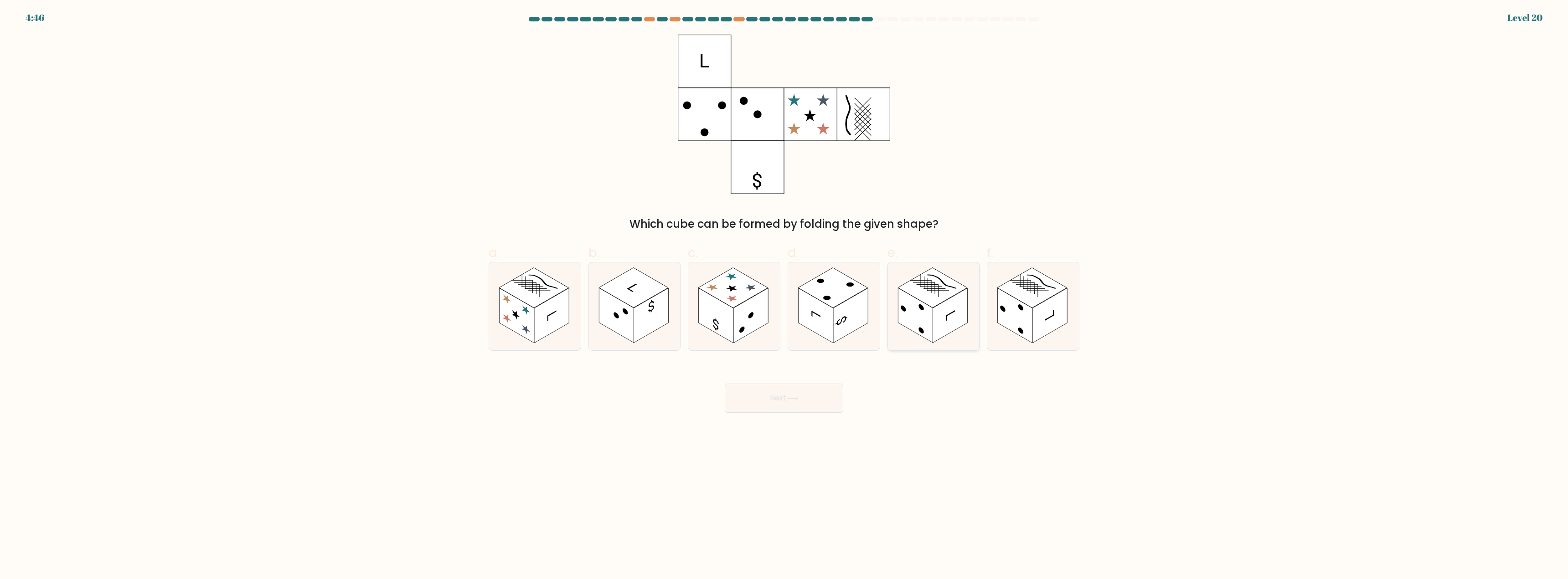
click at [925, 321] on rect at bounding box center [915, 315] width 35 height 55
click at [784, 295] on input "e." at bounding box center [784, 292] width 1 height 6
radio input "true"
click at [794, 391] on button "Next" at bounding box center [784, 398] width 119 height 29
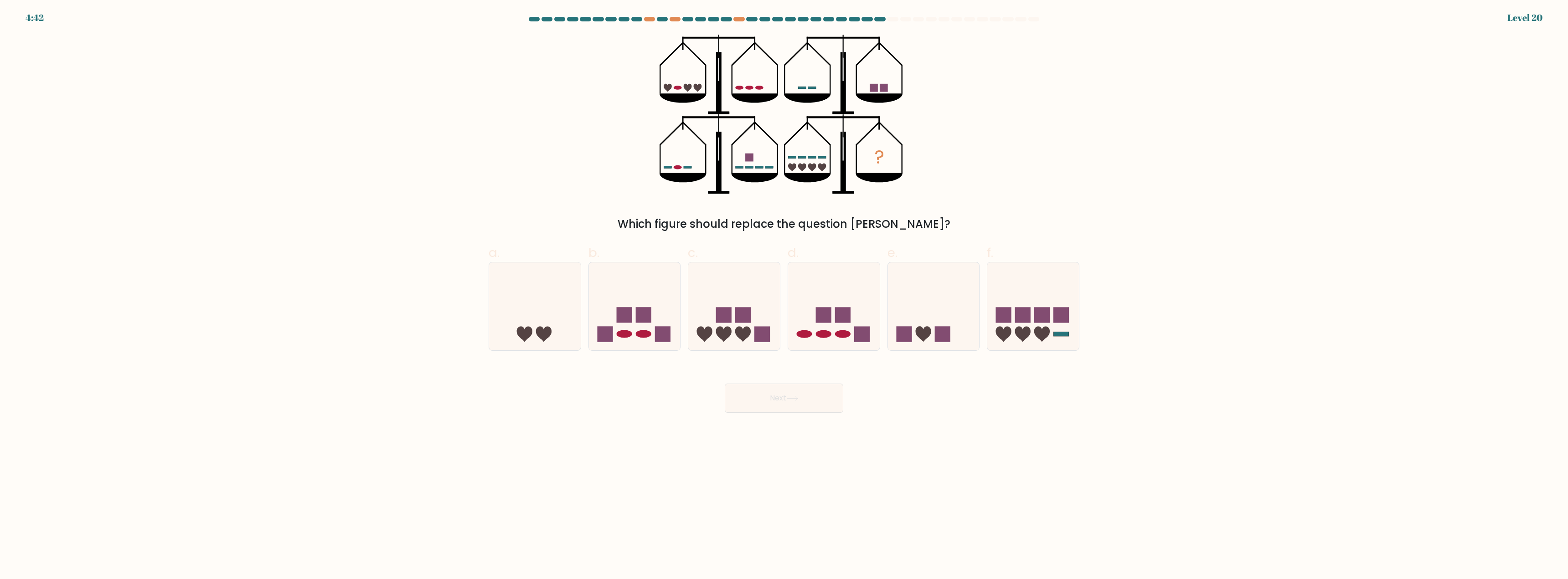
click at [199, 114] on form at bounding box center [784, 214] width 1568 height 396
click at [399, 320] on form at bounding box center [784, 214] width 1568 height 396
click at [723, 329] on icon at bounding box center [724, 333] width 15 height 15
click at [784, 295] on input "c." at bounding box center [784, 292] width 1 height 6
radio input "true"
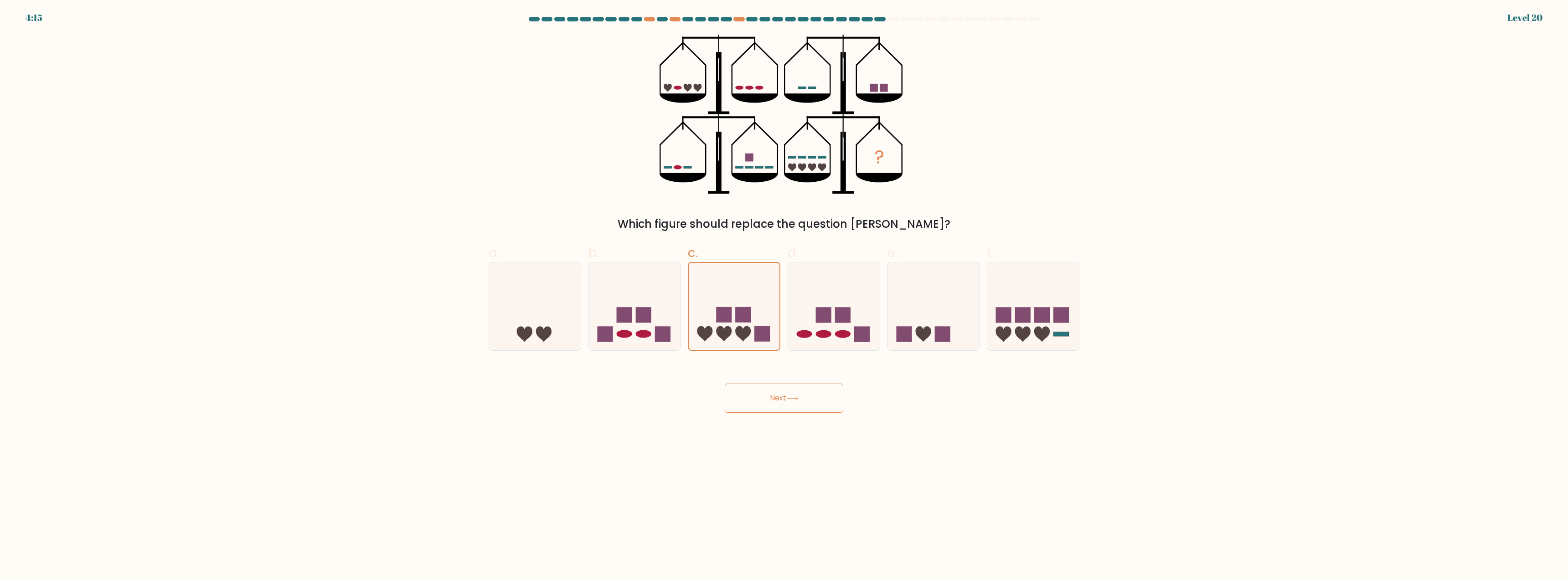
click at [784, 413] on button "Next" at bounding box center [784, 398] width 119 height 29
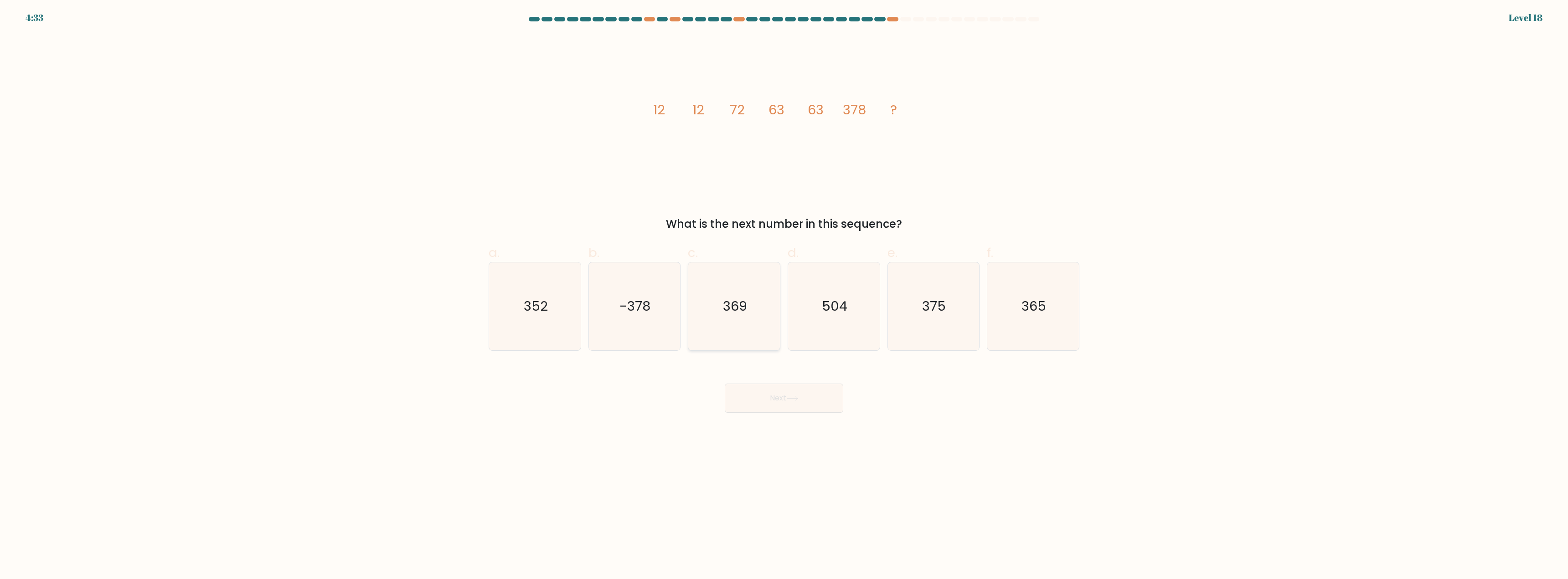
click at [746, 304] on text "369" at bounding box center [735, 306] width 24 height 18
click at [784, 295] on input "c. 369" at bounding box center [784, 292] width 1 height 6
radio input "true"
click at [784, 392] on button "Next" at bounding box center [784, 398] width 119 height 29
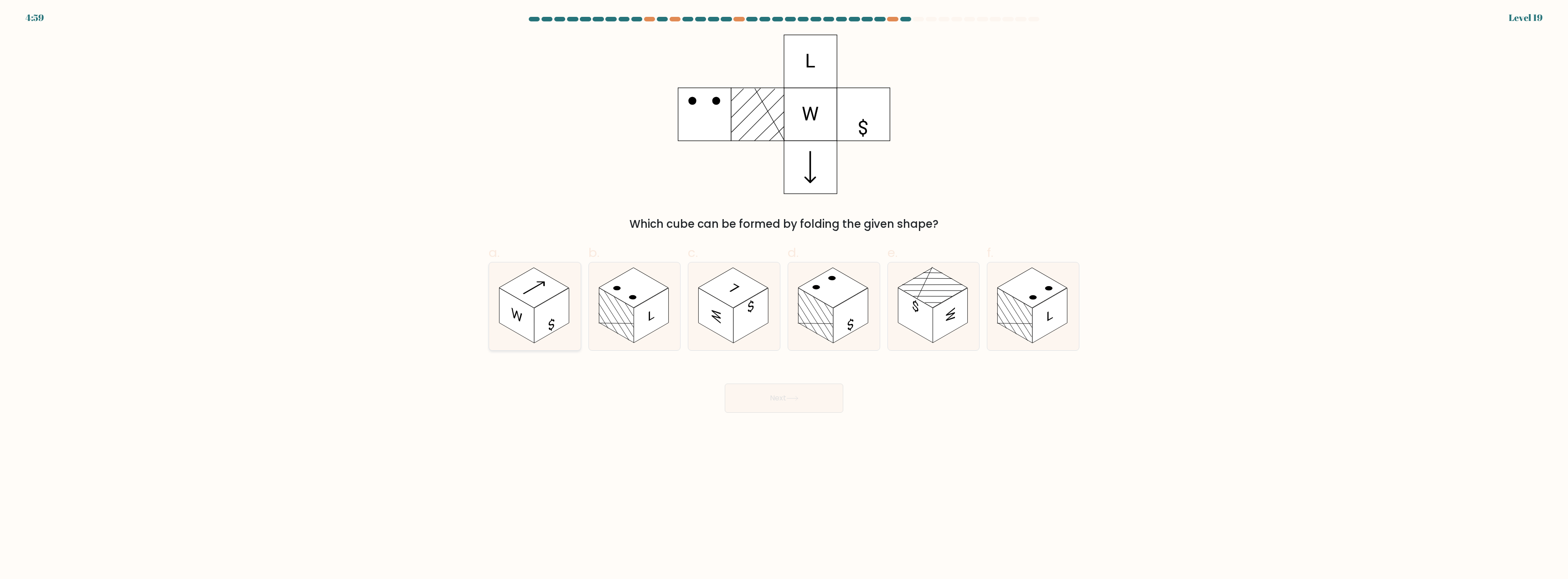
click at [529, 324] on rect at bounding box center [517, 315] width 35 height 55
click at [784, 295] on input "a." at bounding box center [784, 292] width 1 height 6
radio input "true"
click at [1011, 321] on rect at bounding box center [1015, 315] width 35 height 55
click at [784, 295] on input "f." at bounding box center [784, 292] width 1 height 6
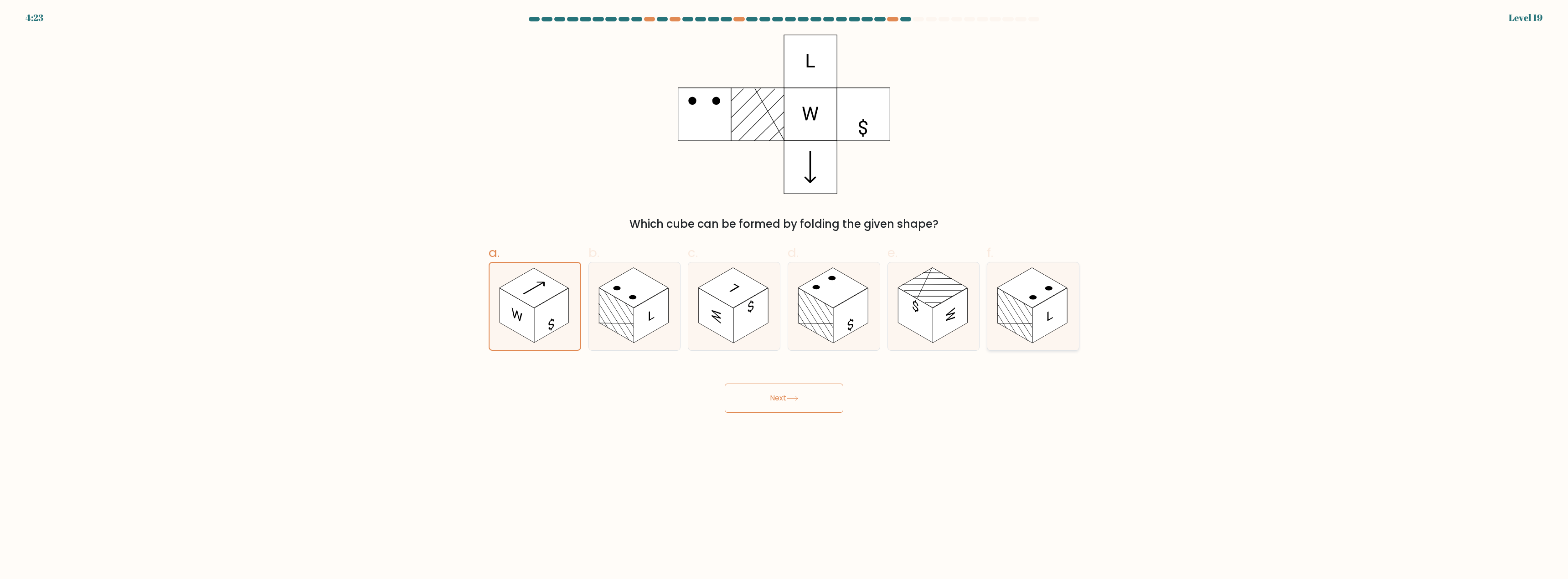
radio input "true"
click at [805, 397] on button "Next" at bounding box center [784, 398] width 119 height 29
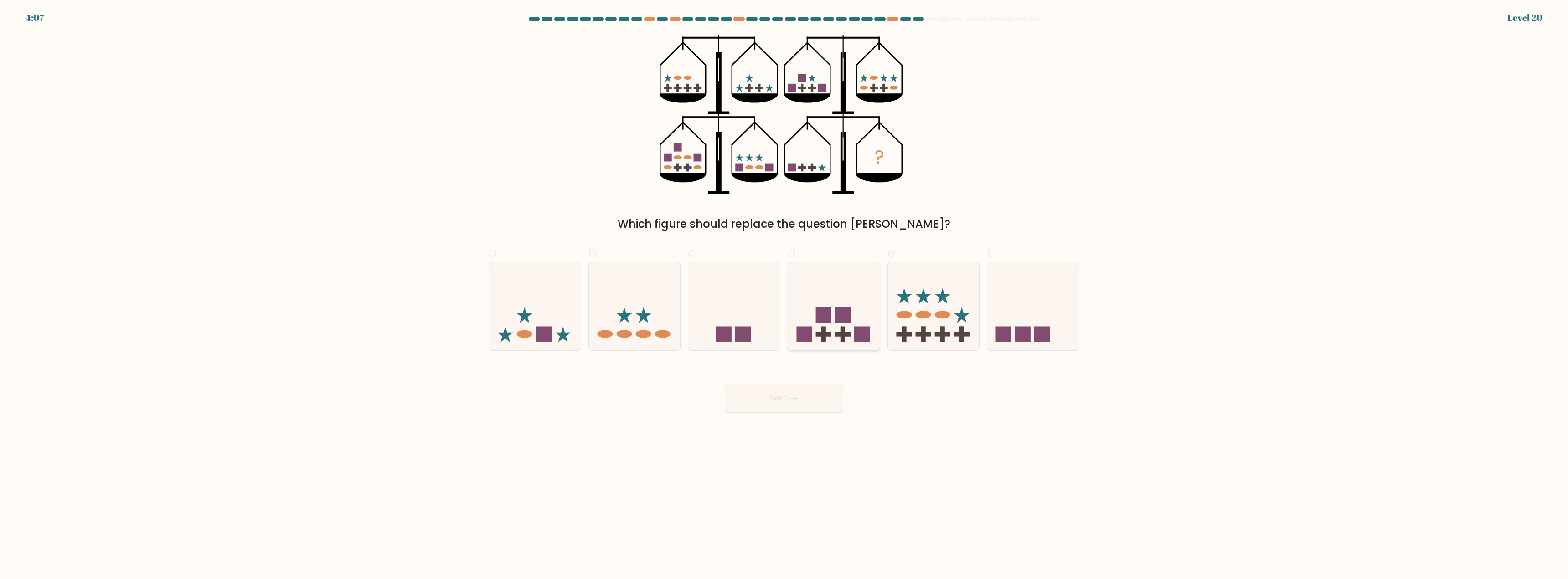
click at [850, 295] on icon at bounding box center [834, 307] width 92 height 76
click at [784, 295] on input "d." at bounding box center [784, 292] width 1 height 6
radio input "true"
click at [811, 405] on button "Next" at bounding box center [784, 398] width 119 height 29
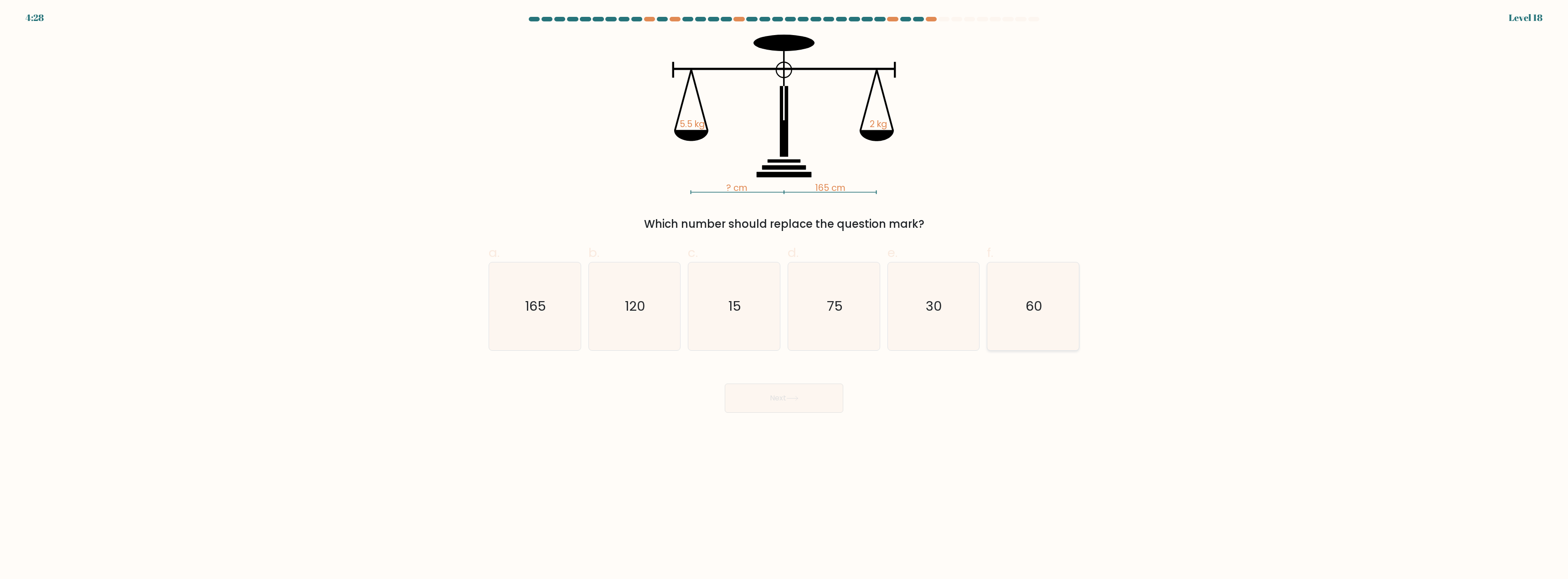
click at [1035, 317] on icon "60" at bounding box center [1033, 306] width 88 height 88
click at [784, 295] on input "f. 60" at bounding box center [784, 292] width 1 height 6
radio input "true"
click at [803, 399] on button "Next" at bounding box center [784, 398] width 119 height 29
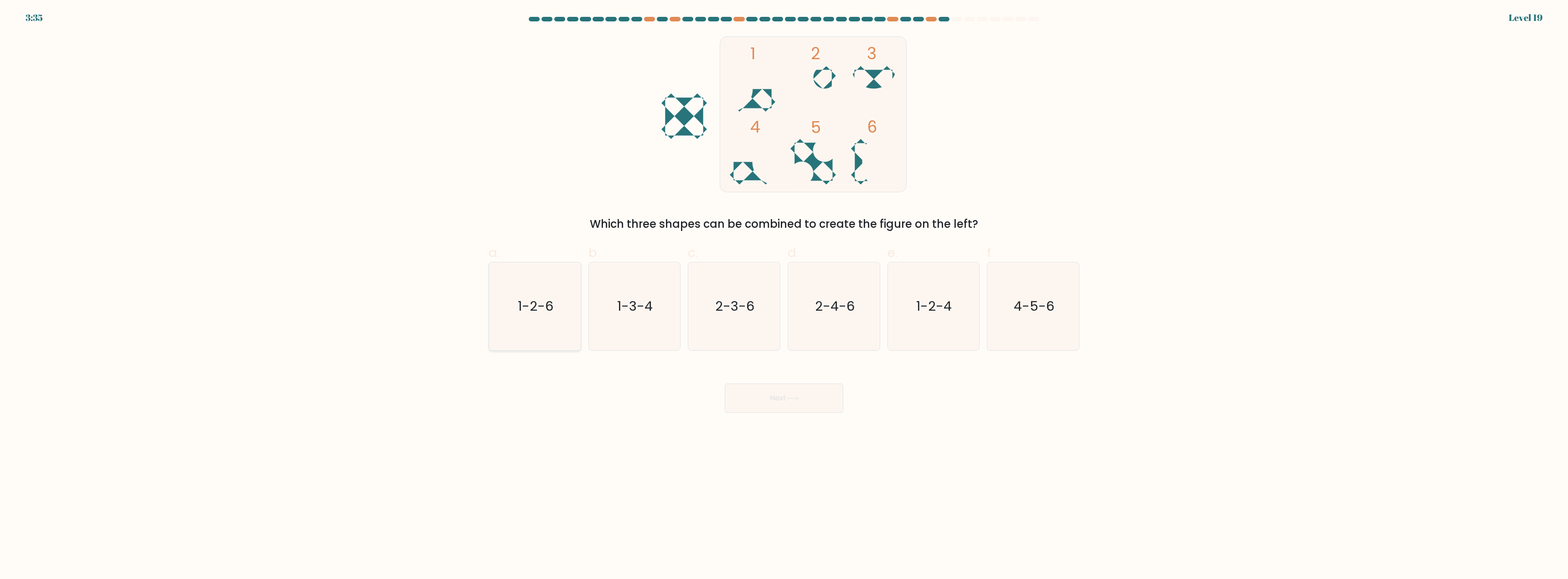
click at [533, 331] on icon "1-2-6" at bounding box center [535, 306] width 88 height 88
click at [784, 295] on input "a. 1-2-6" at bounding box center [784, 292] width 1 height 6
radio input "true"
click at [756, 395] on button "Next" at bounding box center [784, 398] width 119 height 29
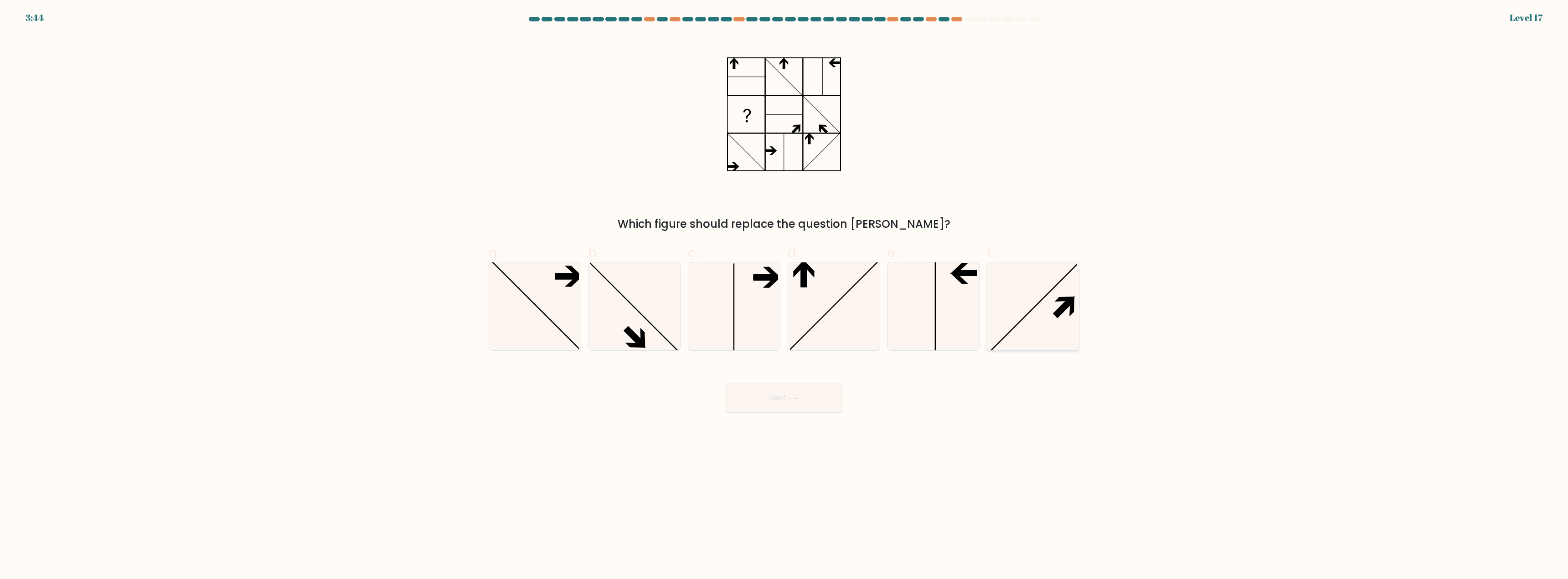
click at [1031, 330] on icon at bounding box center [1033, 306] width 88 height 88
click at [784, 295] on input "f." at bounding box center [784, 292] width 1 height 6
radio input "true"
click at [767, 405] on button "Next" at bounding box center [784, 398] width 119 height 29
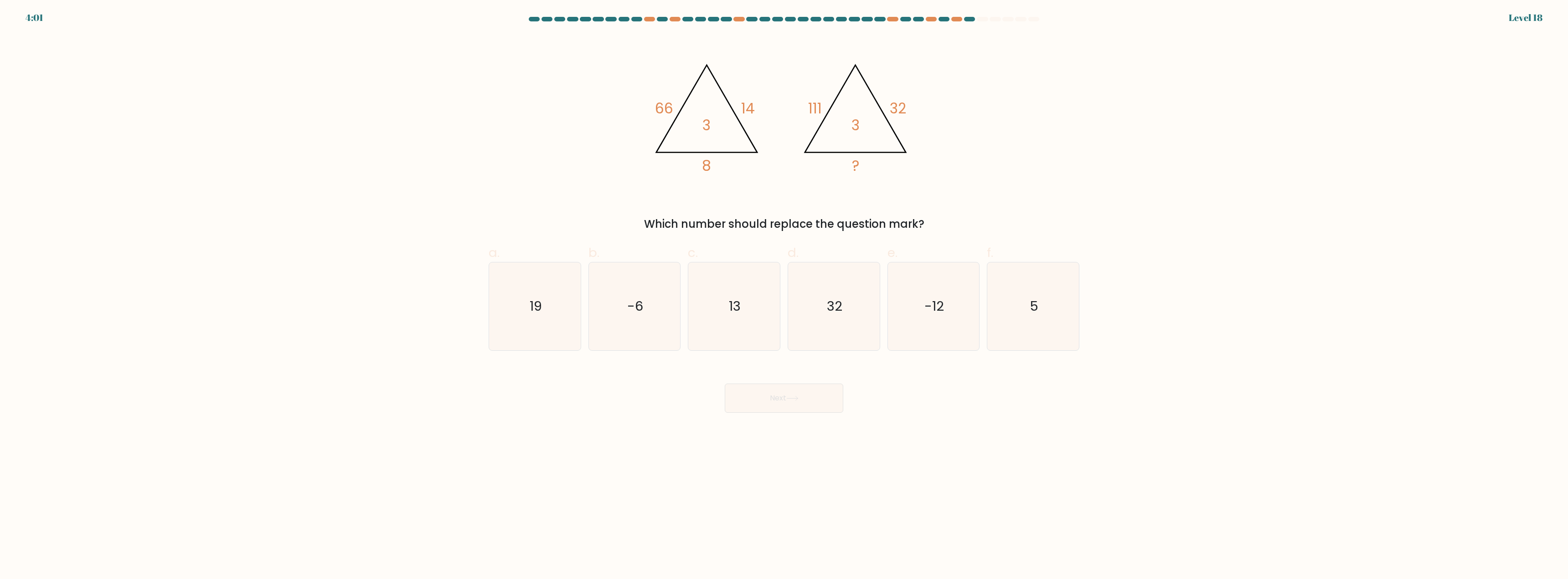
click at [1097, 317] on form at bounding box center [784, 214] width 1568 height 396
click at [1037, 321] on icon "5" at bounding box center [1033, 306] width 88 height 88
click at [784, 295] on input "f. 5" at bounding box center [784, 292] width 1 height 6
radio input "true"
click at [786, 378] on div "Next" at bounding box center [784, 387] width 602 height 51
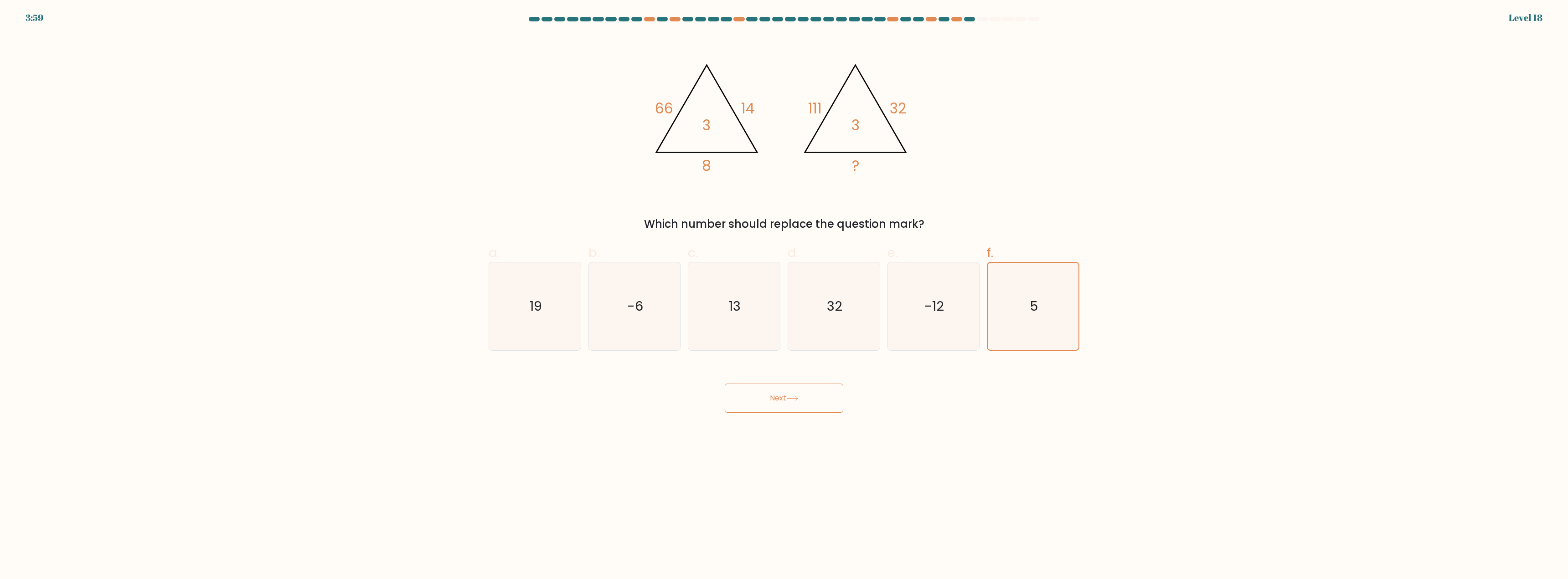
click at [778, 405] on button "Next" at bounding box center [784, 398] width 119 height 29
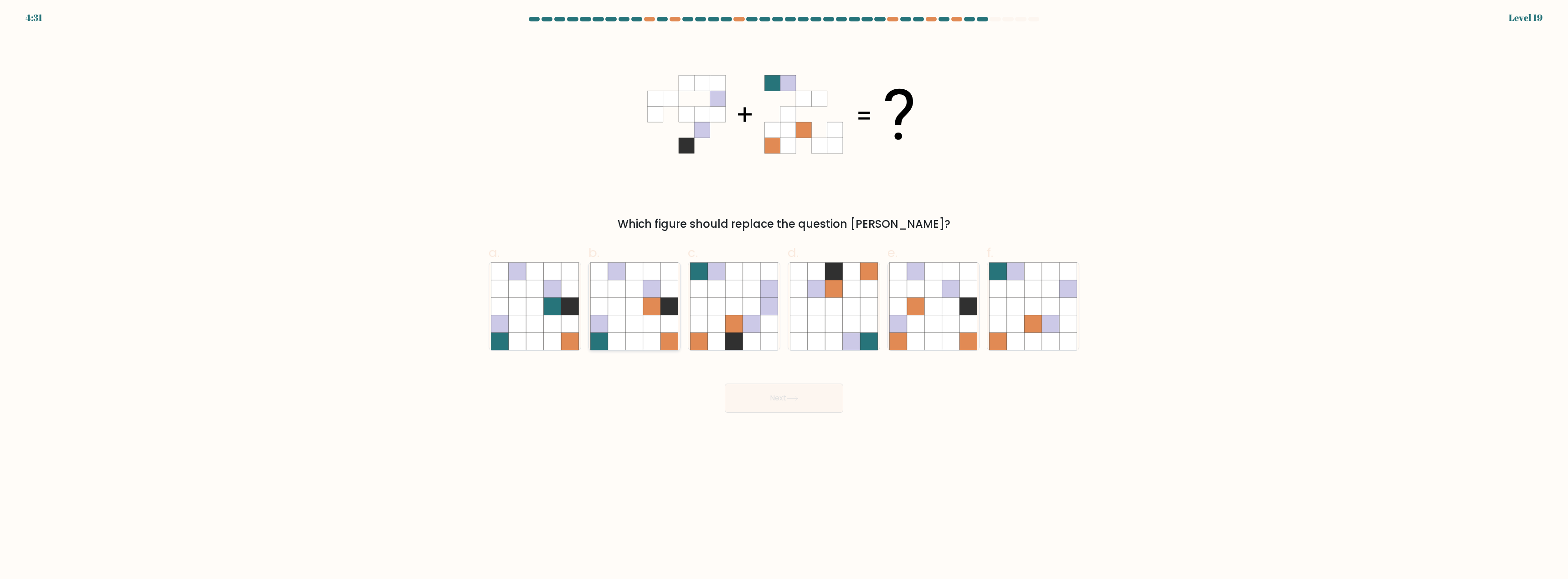
click at [611, 301] on icon at bounding box center [617, 307] width 17 height 17
click at [784, 295] on input "b." at bounding box center [784, 292] width 1 height 6
radio input "true"
click at [762, 395] on button "Next" at bounding box center [784, 398] width 119 height 29
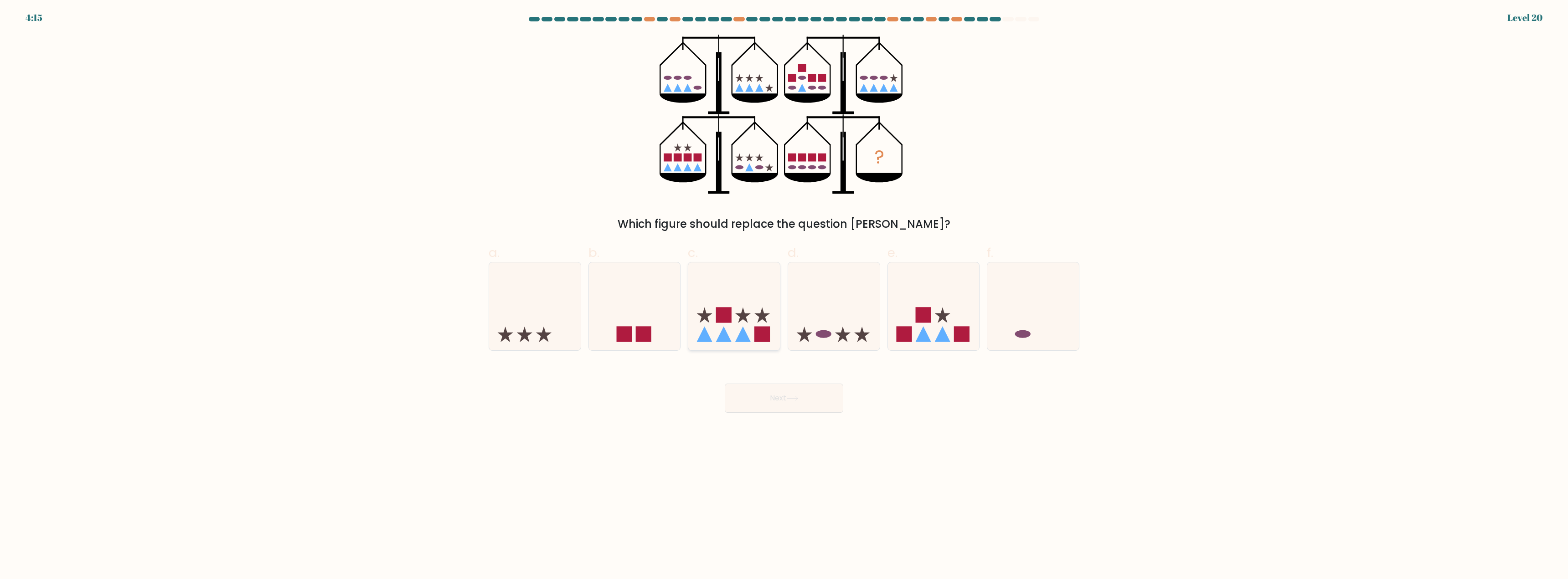
click at [729, 320] on rect at bounding box center [724, 314] width 15 height 15
click at [784, 295] on input "c." at bounding box center [784, 292] width 1 height 6
radio input "true"
click at [780, 403] on button "Next" at bounding box center [784, 398] width 119 height 29
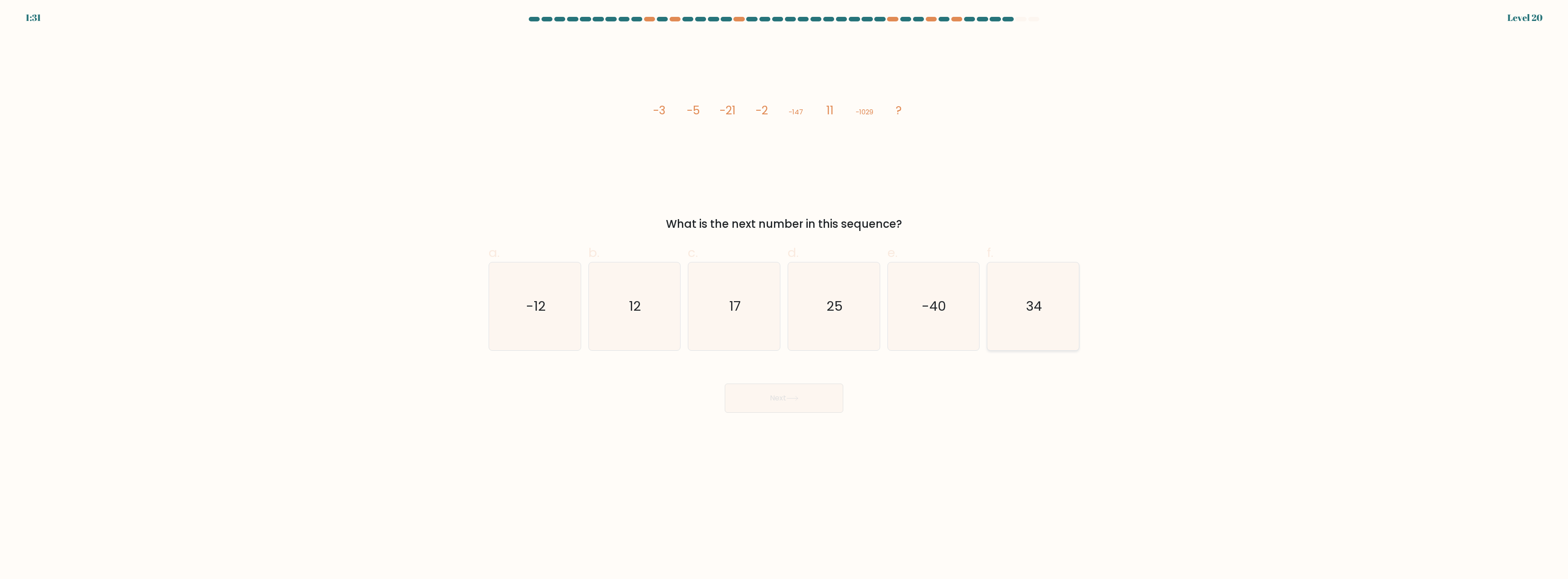
click at [1023, 317] on icon "34" at bounding box center [1033, 306] width 88 height 88
click at [784, 295] on input "f. 34" at bounding box center [784, 292] width 1 height 6
radio input "true"
click at [788, 399] on icon at bounding box center [792, 399] width 12 height 5
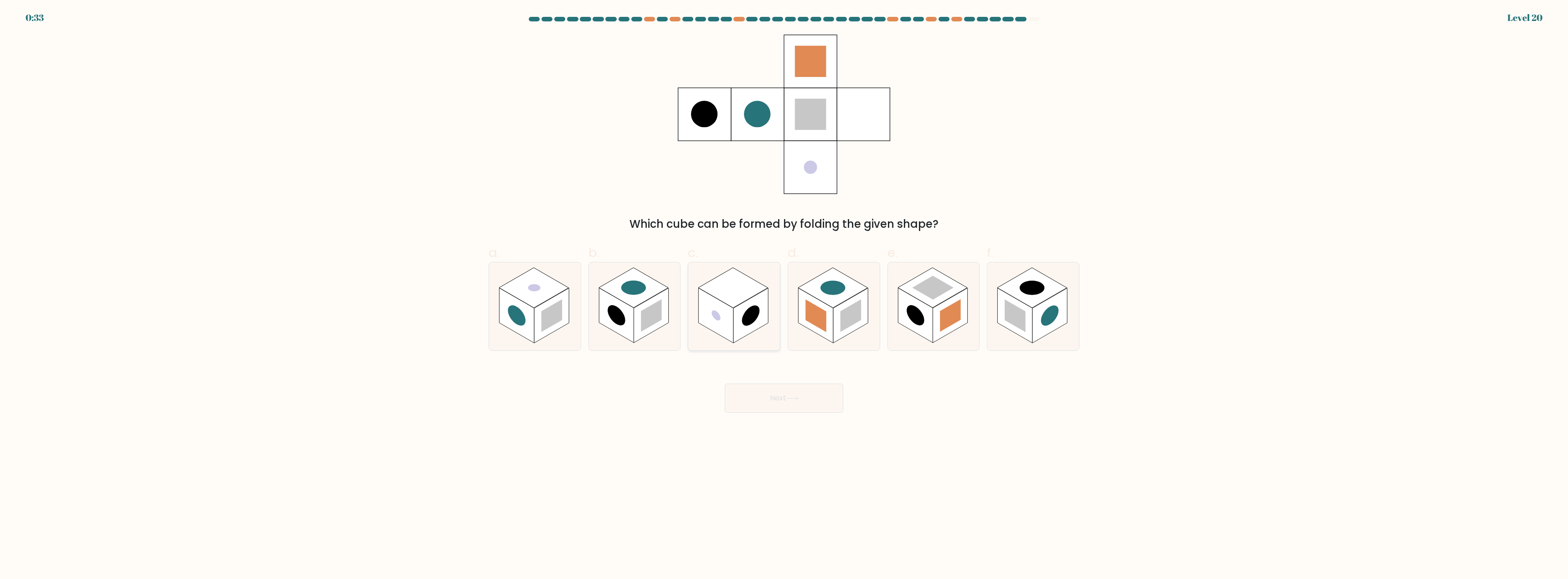
click at [738, 323] on rect at bounding box center [751, 315] width 35 height 55
click at [784, 295] on input "c." at bounding box center [784, 292] width 1 height 6
radio input "true"
click at [766, 395] on button "Next" at bounding box center [784, 398] width 119 height 29
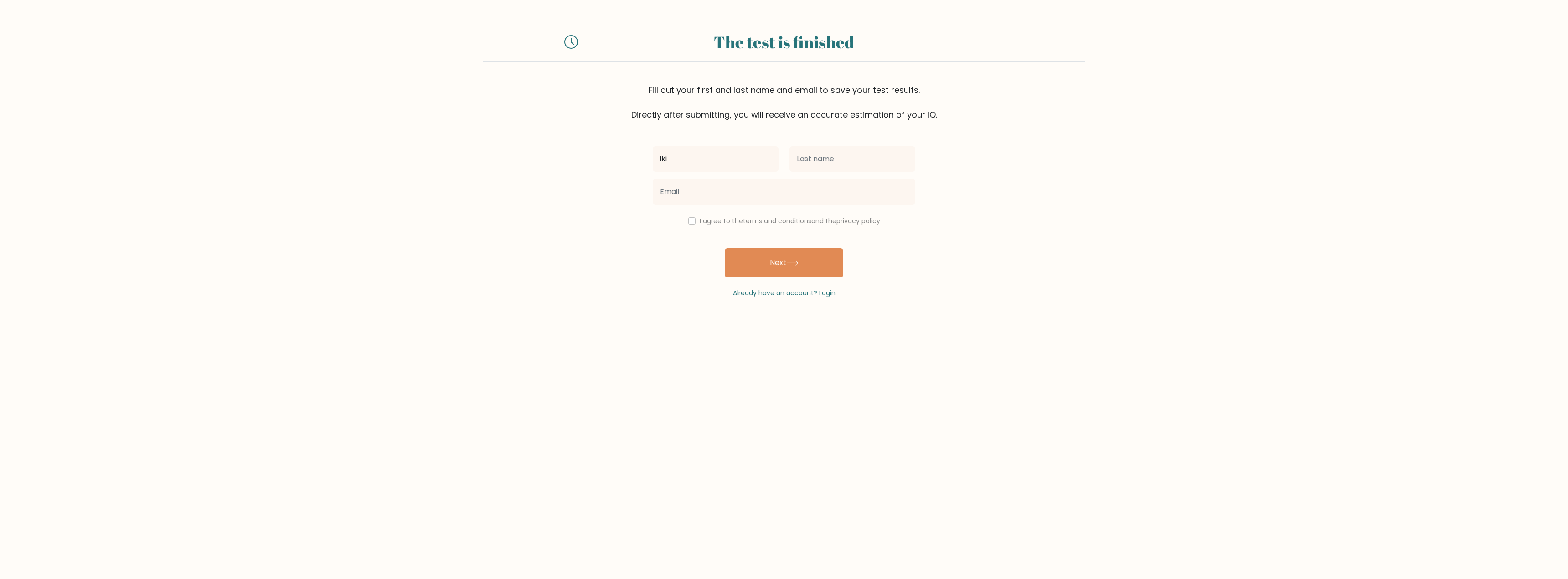
type input "iki"
type input "miki"
type input "patakglatakv@gmail.com"
click at [754, 258] on button "Next" at bounding box center [784, 263] width 119 height 29
click at [689, 222] on input "checkbox" at bounding box center [692, 221] width 7 height 7
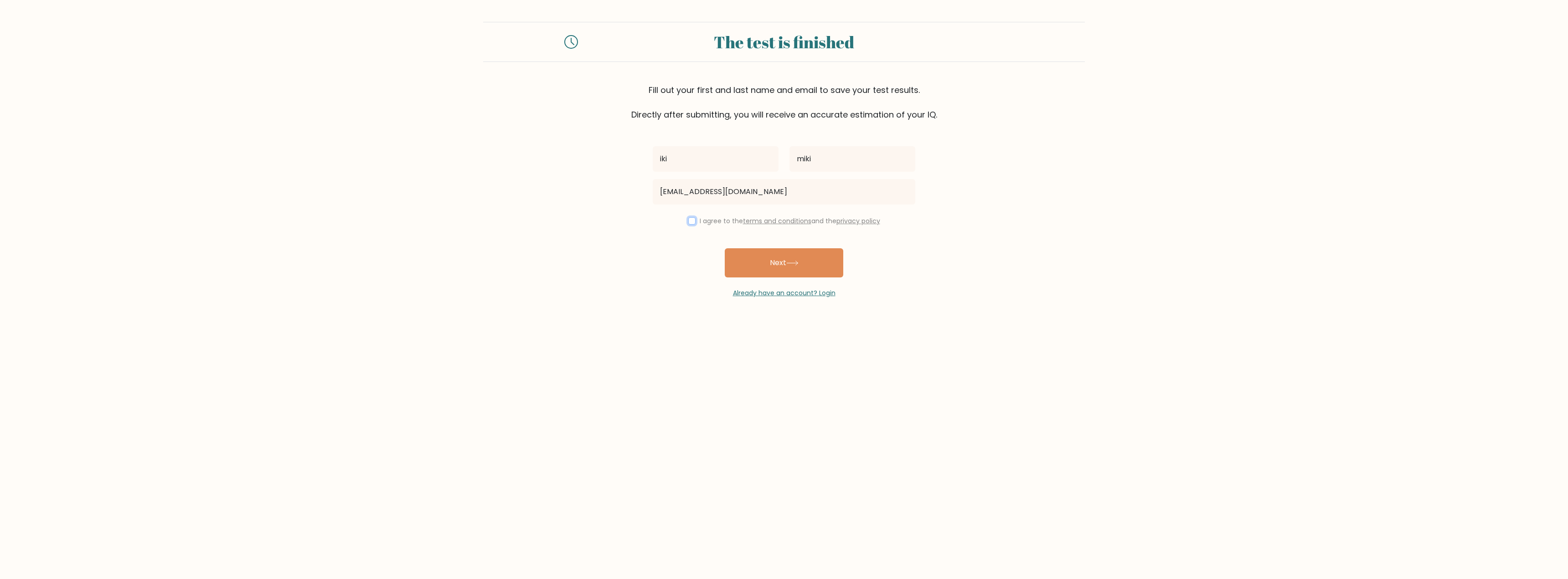
checkbox input "true"
click at [780, 274] on button "Next" at bounding box center [784, 263] width 119 height 29
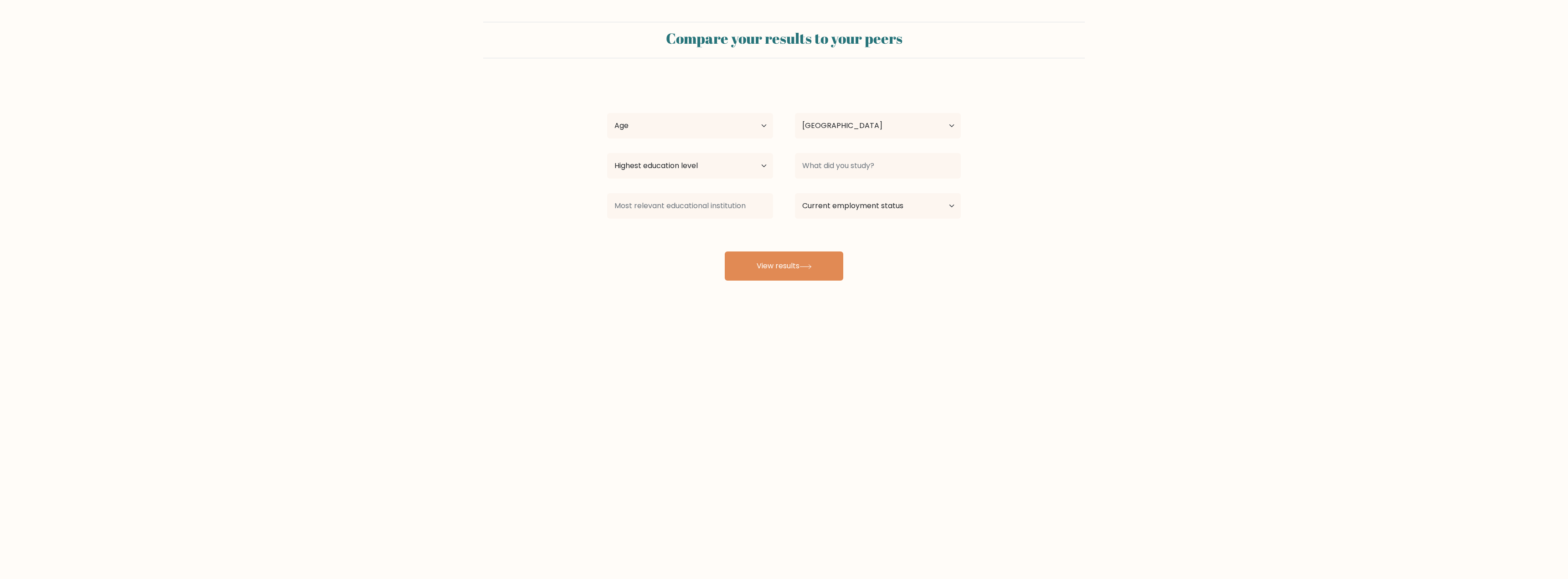
select select "HR"
click at [627, 134] on select "Age Under [DEMOGRAPHIC_DATA] [DEMOGRAPHIC_DATA] [DEMOGRAPHIC_DATA] [DEMOGRAPHIC…" at bounding box center [690, 126] width 166 height 25
select select "25_34"
click at [607, 113] on select "Age Under [DEMOGRAPHIC_DATA] [DEMOGRAPHIC_DATA] [DEMOGRAPHIC_DATA] [DEMOGRAPHIC…" at bounding box center [690, 126] width 166 height 25
click at [835, 128] on select "Country [GEOGRAPHIC_DATA] [GEOGRAPHIC_DATA] [GEOGRAPHIC_DATA] [US_STATE] [GEOGR…" at bounding box center [878, 126] width 166 height 25
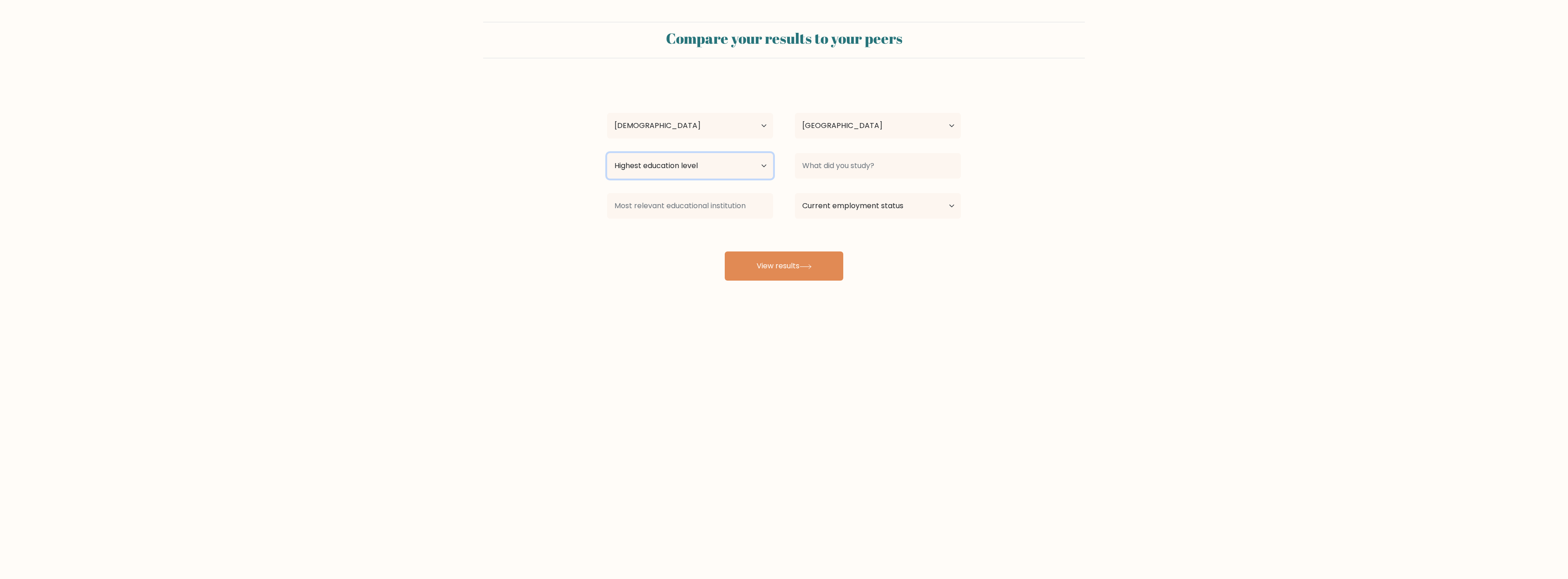
click at [644, 168] on select "Highest education level No schooling Primary Lower Secondary Upper Secondary Oc…" at bounding box center [690, 166] width 166 height 25
select select "upper_secondary"
click at [607, 153] on select "Highest education level No schooling Primary Lower Secondary Upper Secondary Oc…" at bounding box center [690, 166] width 166 height 25
click at [825, 170] on input at bounding box center [878, 166] width 166 height 25
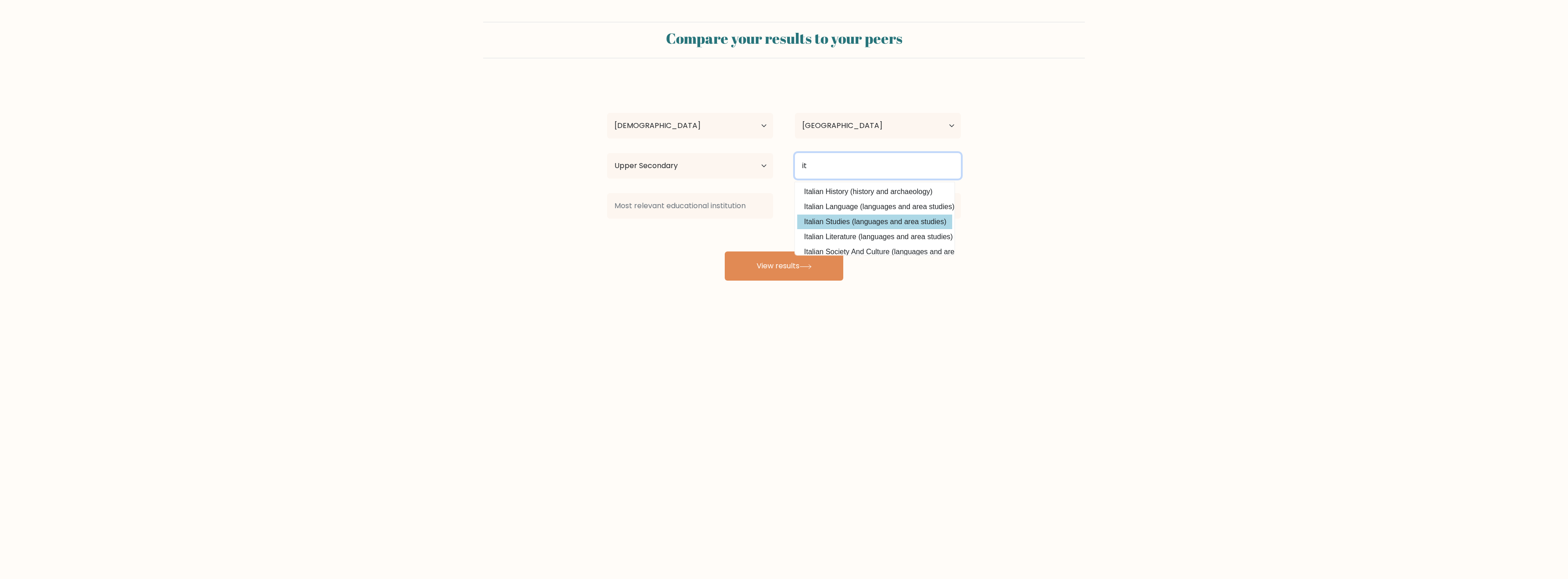
scroll to position [14, 0]
type input "i"
click at [842, 198] on option "Clinical Engineering (engineering)" at bounding box center [874, 192] width 155 height 15
type input "Clinical Engineering"
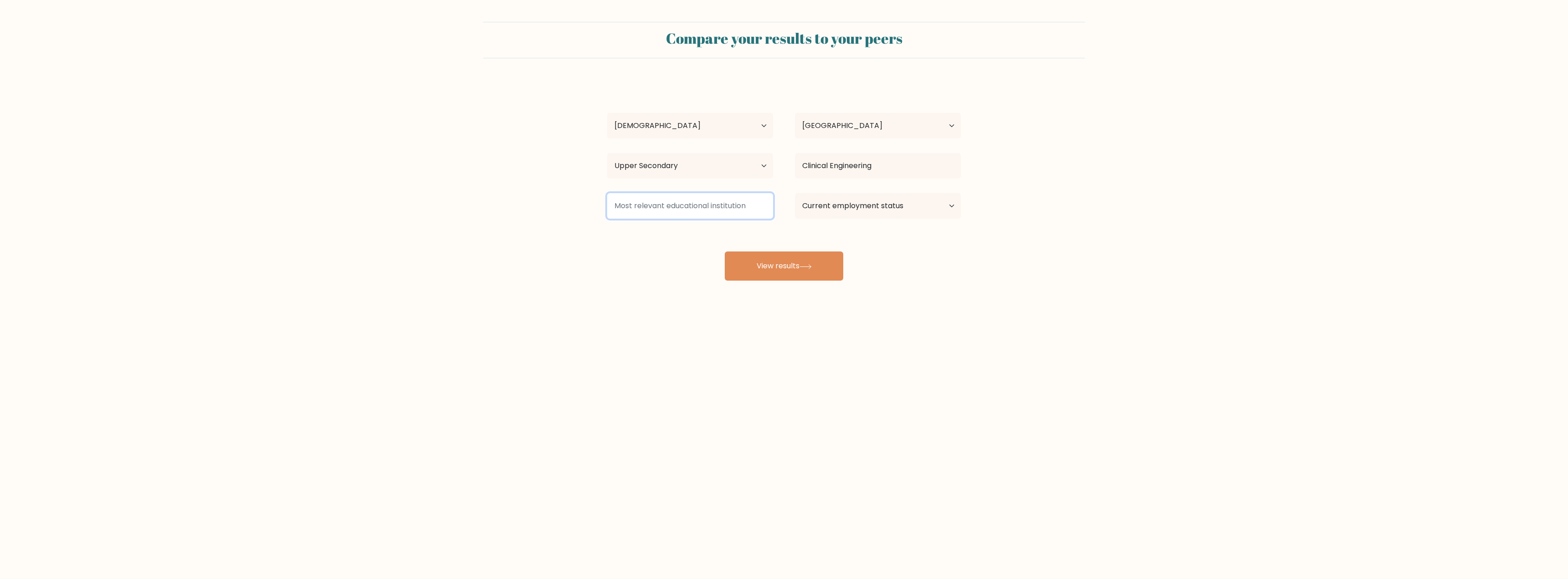
click at [709, 208] on input at bounding box center [690, 206] width 166 height 25
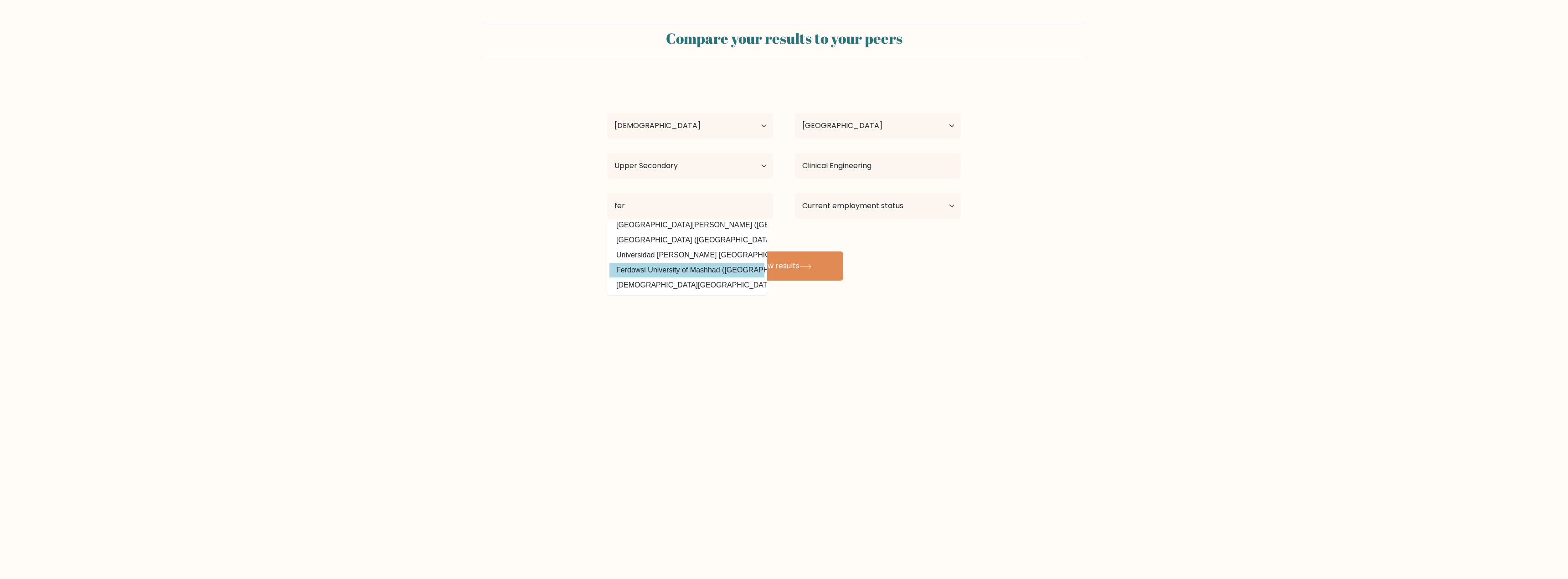
click at [671, 264] on option "Ferdowsi University of Mashhad (Iran)" at bounding box center [686, 270] width 155 height 15
type input "Ferdowsi [GEOGRAPHIC_DATA]"
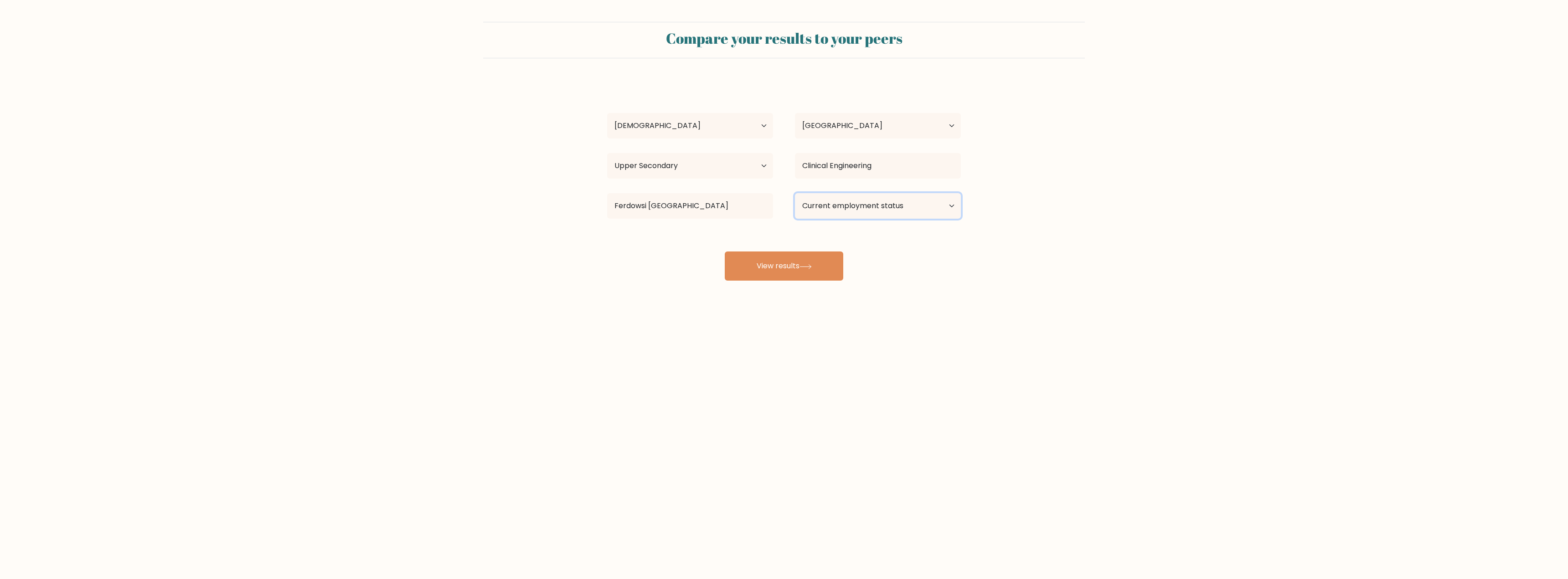
click at [836, 204] on select "Current employment status Employed Student Retired Other / prefer not to answer" at bounding box center [878, 206] width 166 height 25
select select "employed"
click at [795, 193] on select "Current employment status Employed Student Retired Other / prefer not to answer" at bounding box center [878, 206] width 166 height 25
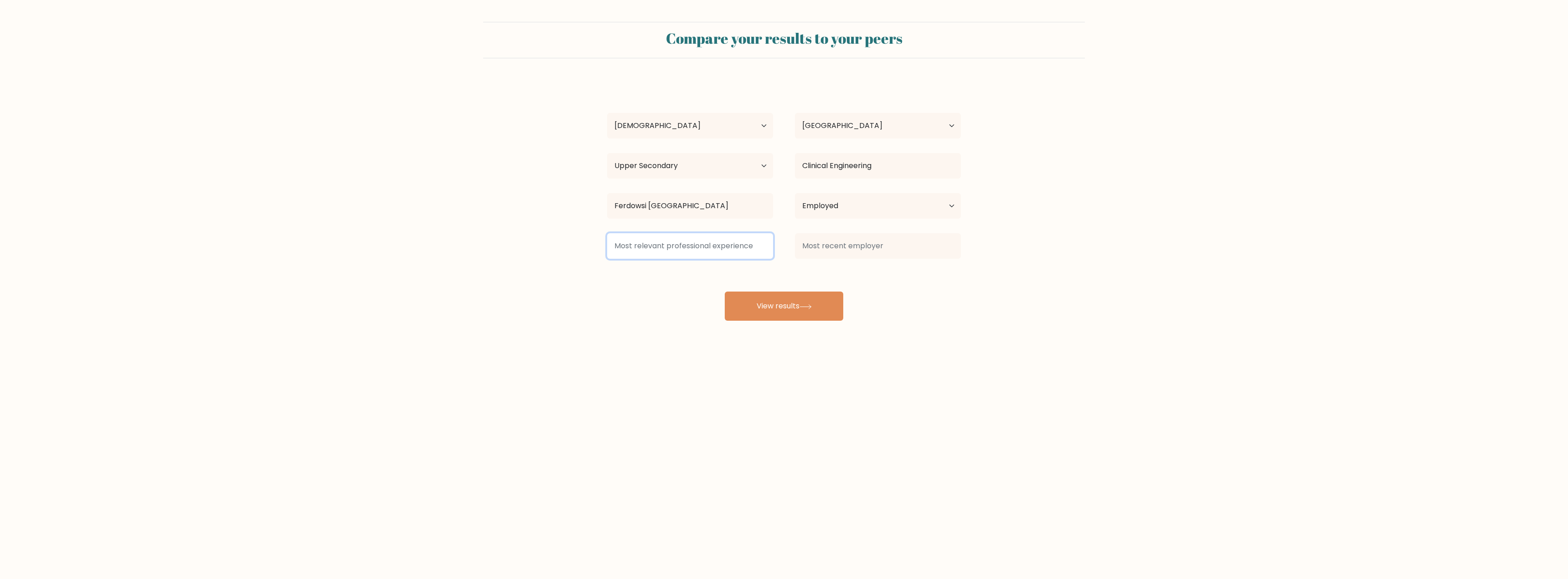
click at [728, 256] on input at bounding box center [690, 246] width 166 height 25
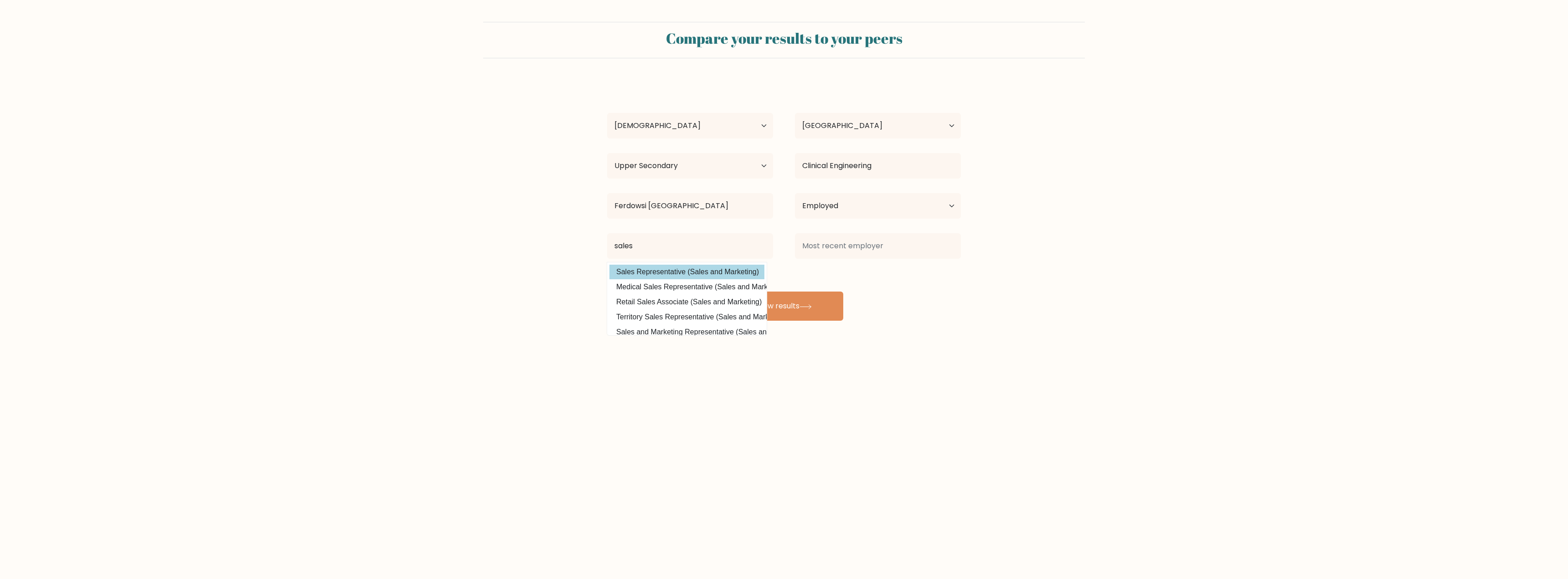
click at [696, 270] on option "Sales Representative (Sales and Marketing)" at bounding box center [686, 272] width 155 height 15
type input "Sales Representative"
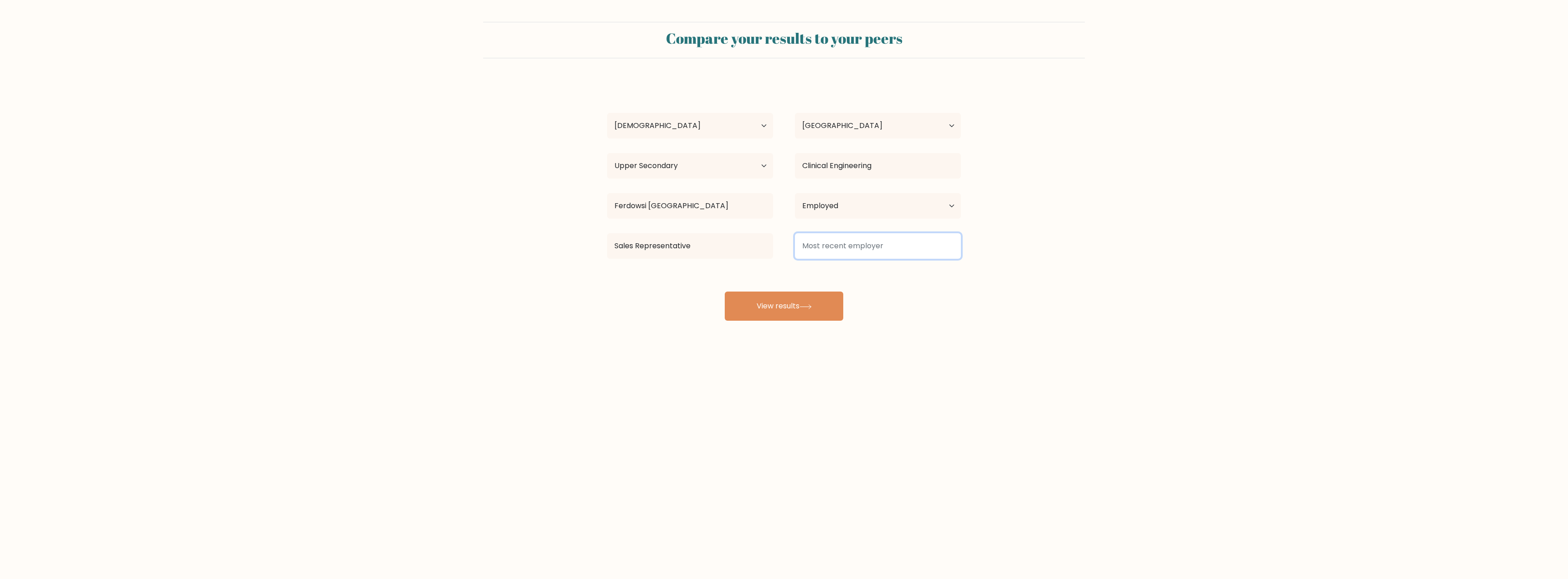
click at [826, 251] on input at bounding box center [878, 246] width 166 height 25
click at [830, 272] on option "htt group - htt high tech trade gmbh" at bounding box center [874, 272] width 155 height 15
type input "htt group - htt high tech trade gmbh"
click at [796, 296] on button "View results" at bounding box center [784, 306] width 119 height 29
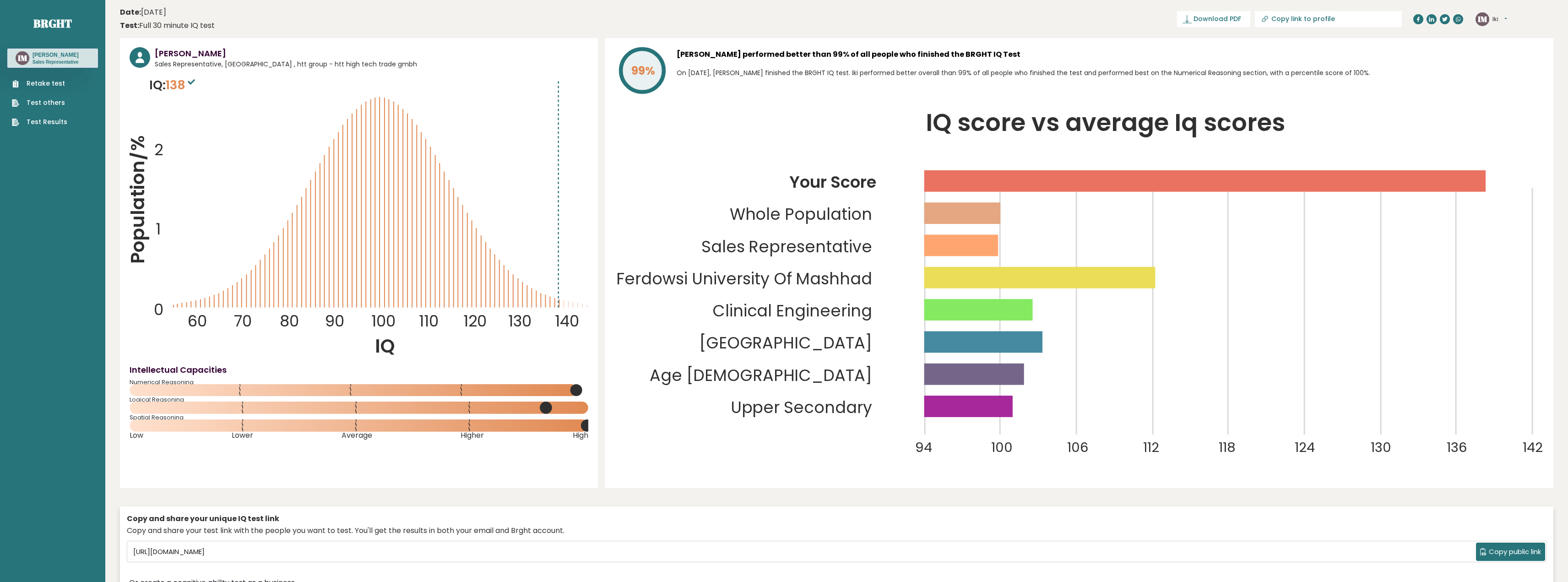
click at [1190, 522] on div "Copy and share your unique IQ test link" at bounding box center [836, 519] width 1420 height 11
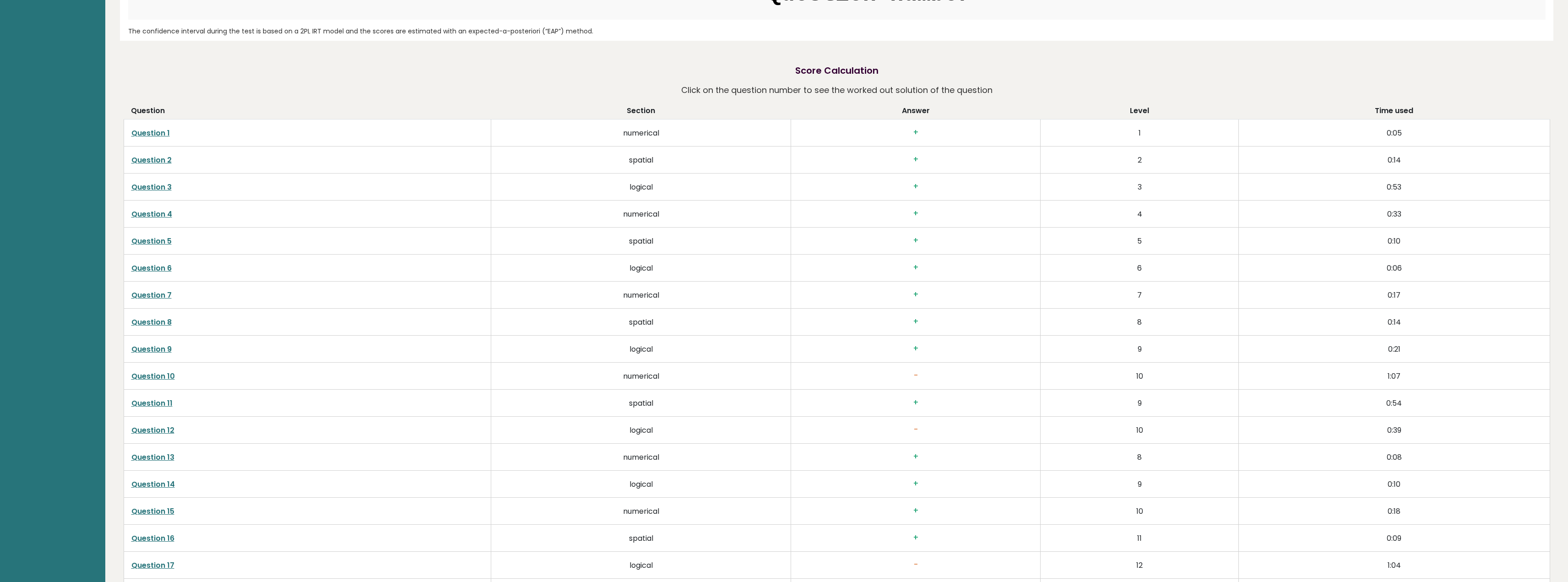
scroll to position [2000, 0]
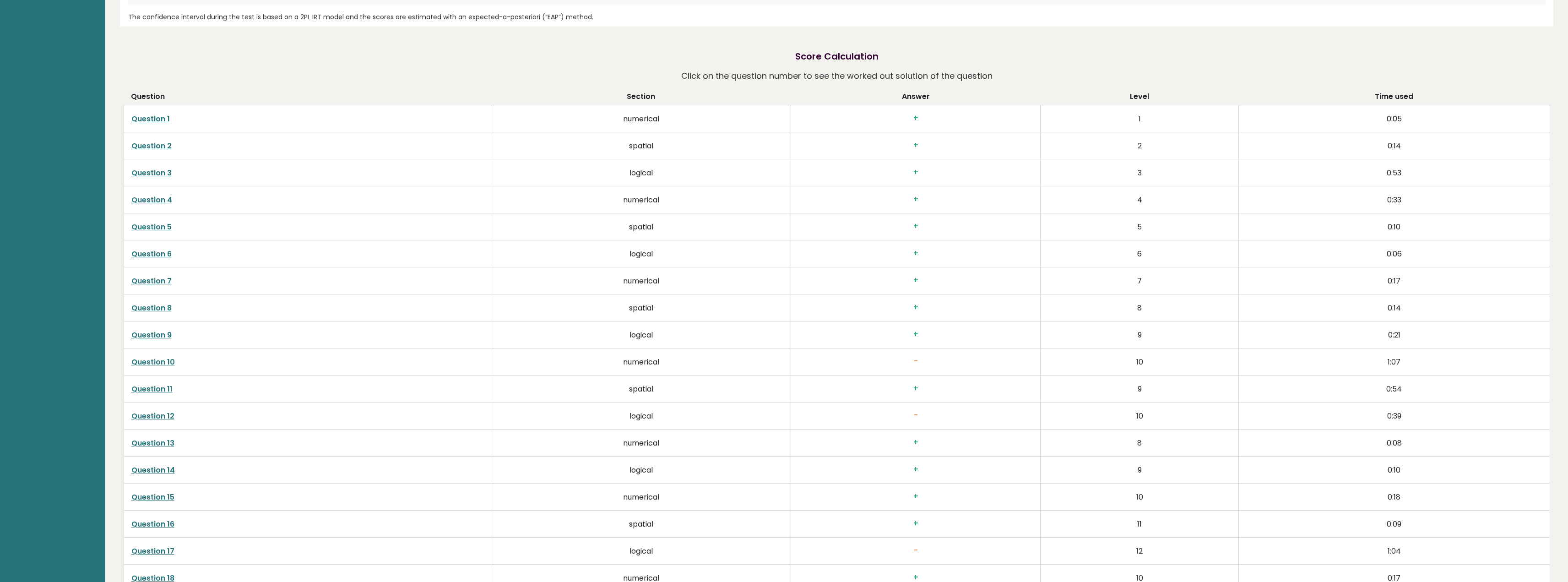
click at [147, 364] on link "Question 10" at bounding box center [152, 362] width 43 height 11
click at [146, 416] on link "Question 12" at bounding box center [152, 416] width 43 height 11
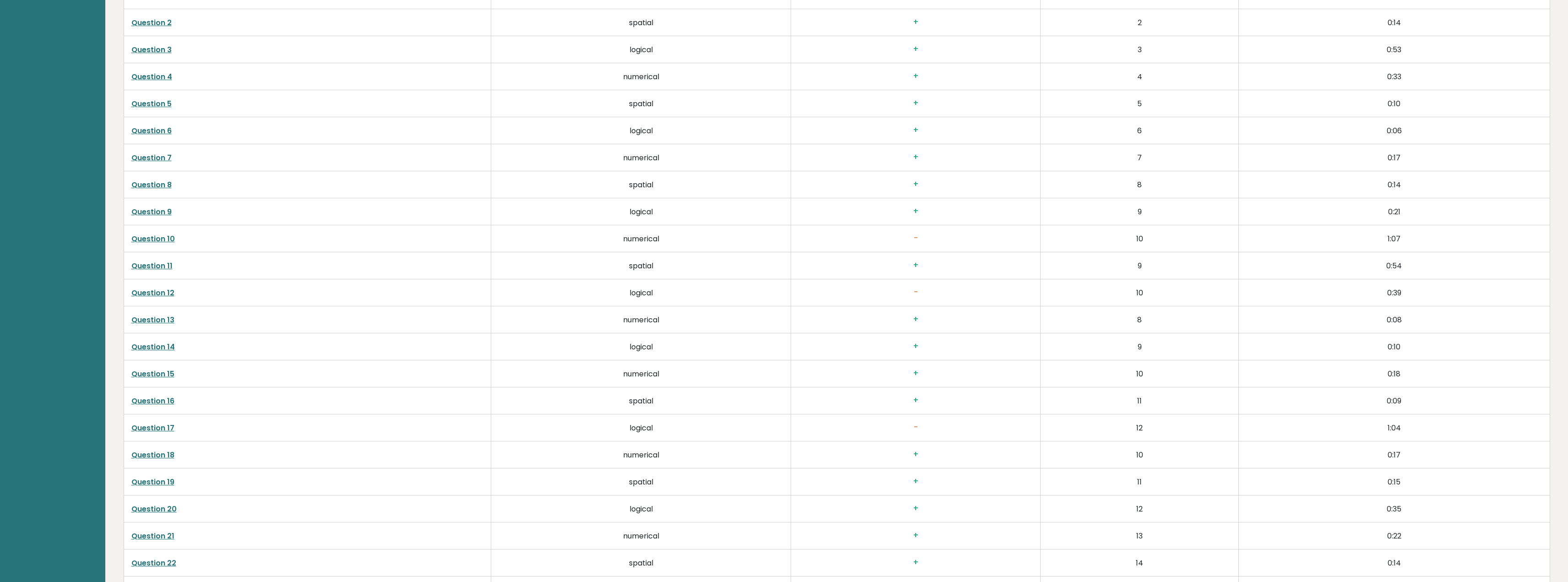
scroll to position [2137, 0]
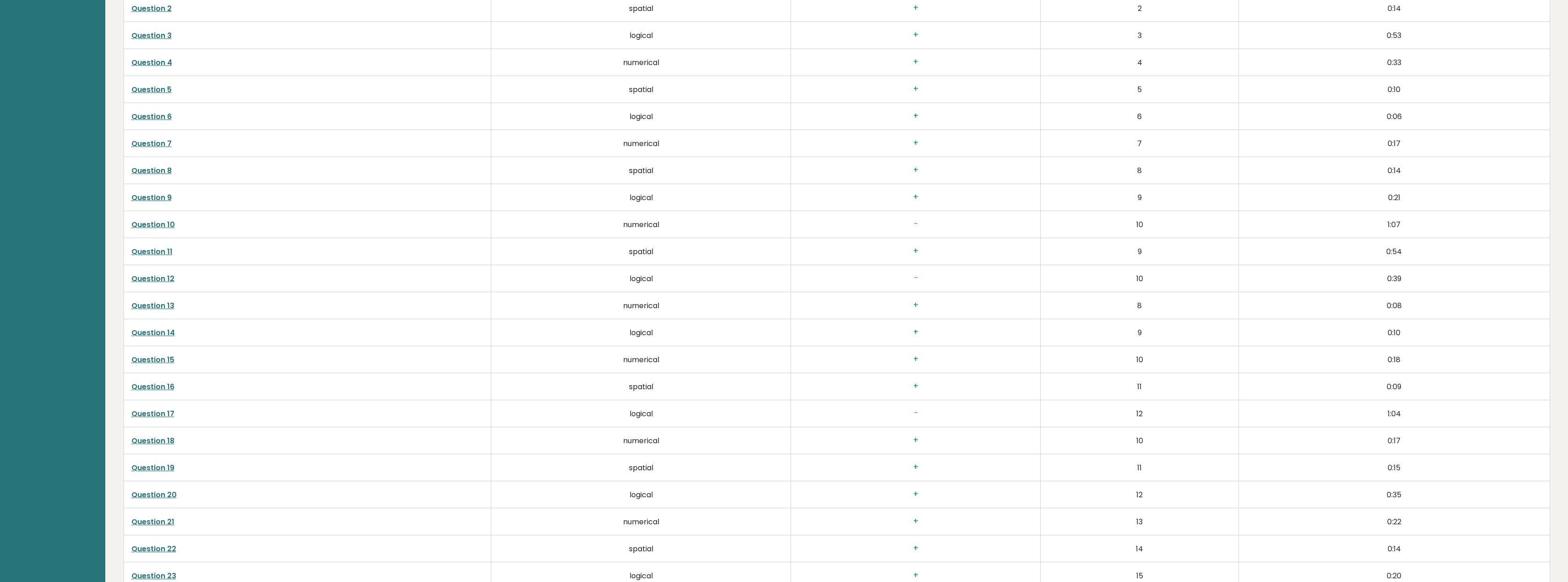
click at [158, 409] on link "Question 17" at bounding box center [152, 414] width 43 height 11
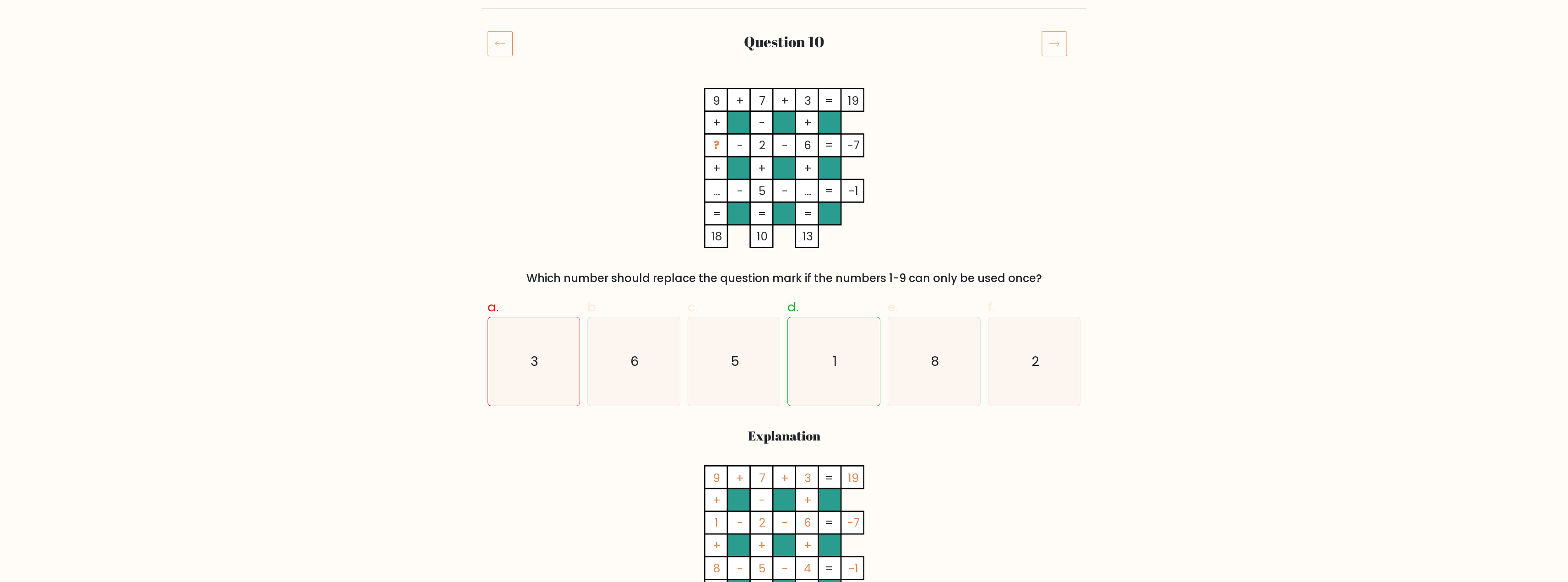
scroll to position [92, 0]
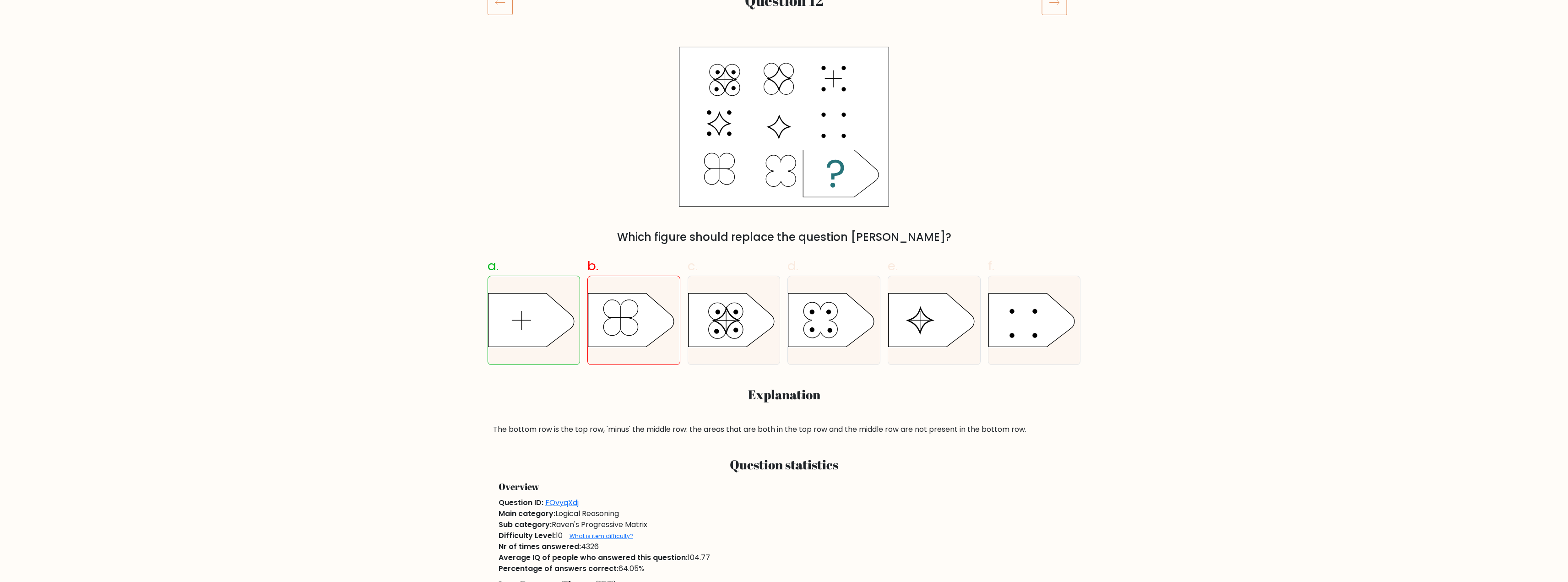
scroll to position [92, 0]
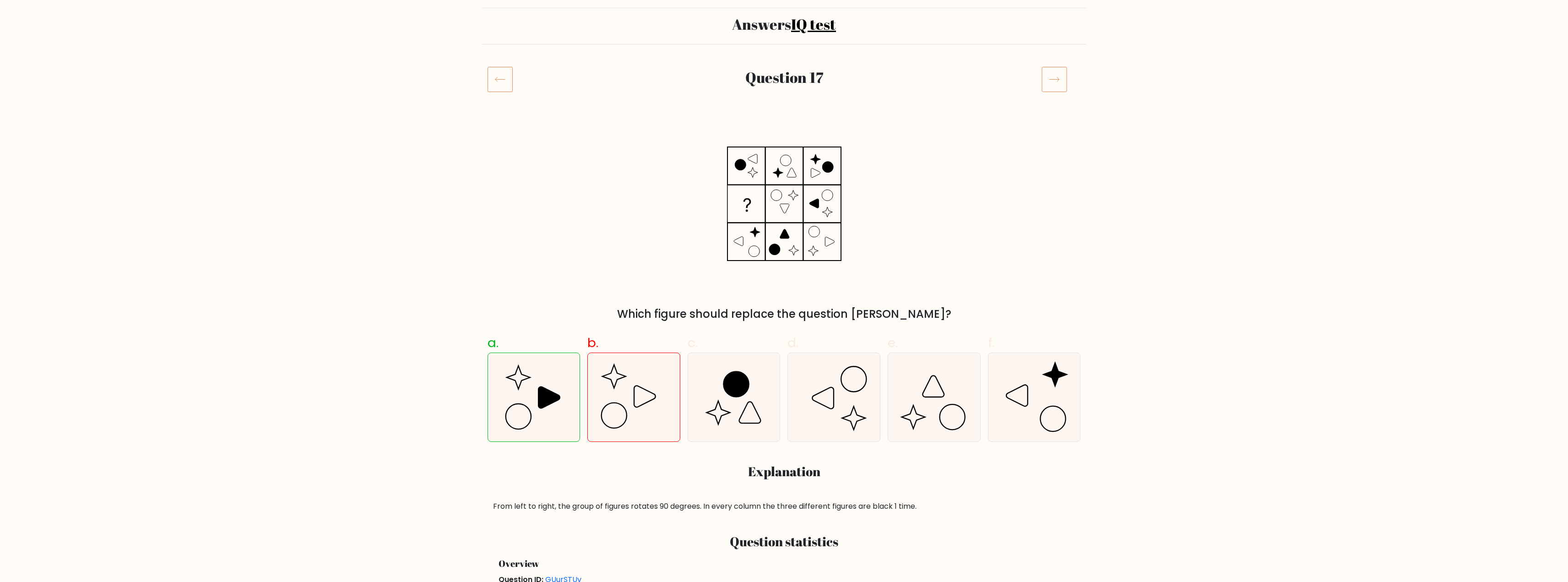
scroll to position [45, 0]
